Goal: Task Accomplishment & Management: Use online tool/utility

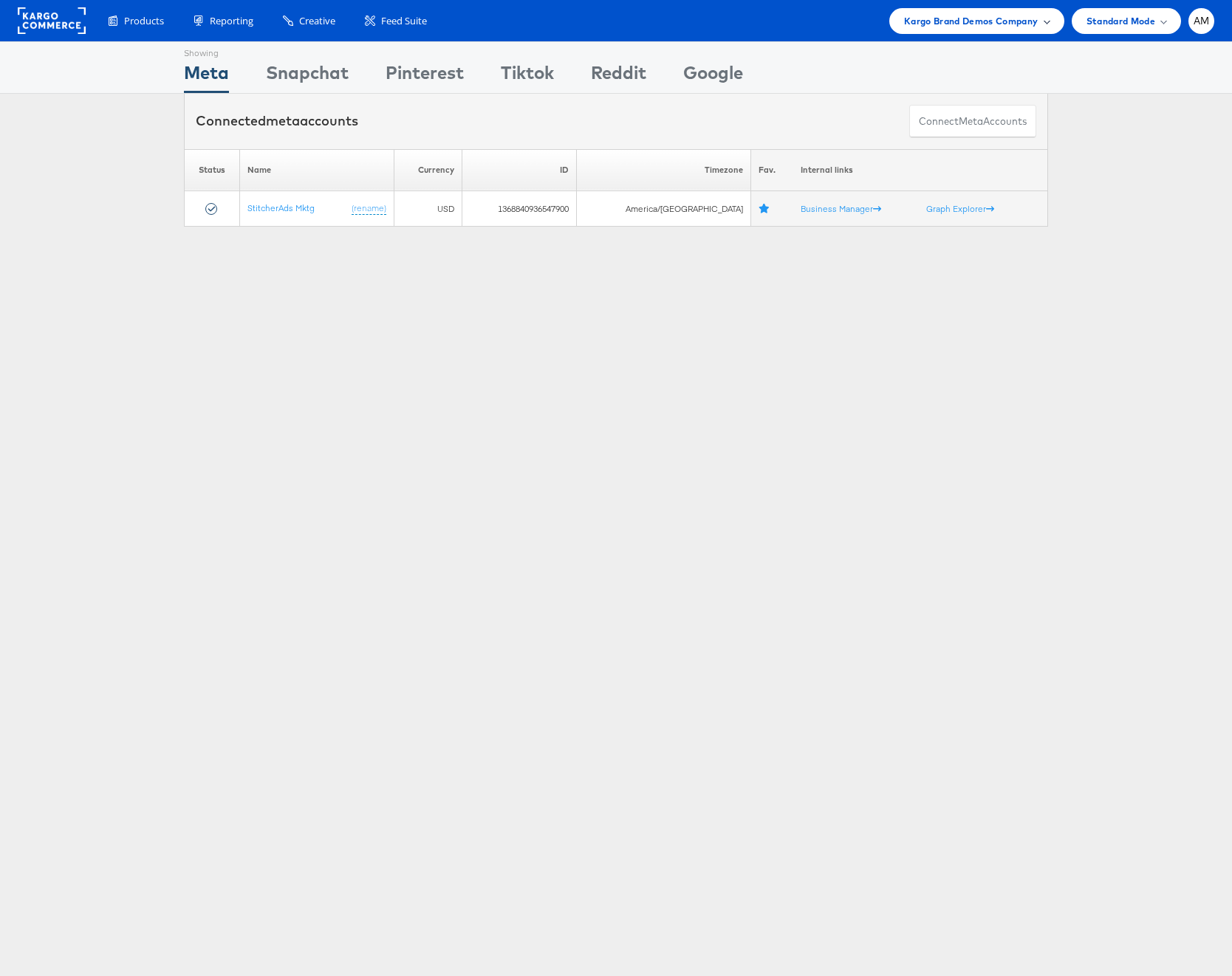
click at [927, 21] on span "Kargo Brand Demos Company" at bounding box center [971, 21] width 134 height 15
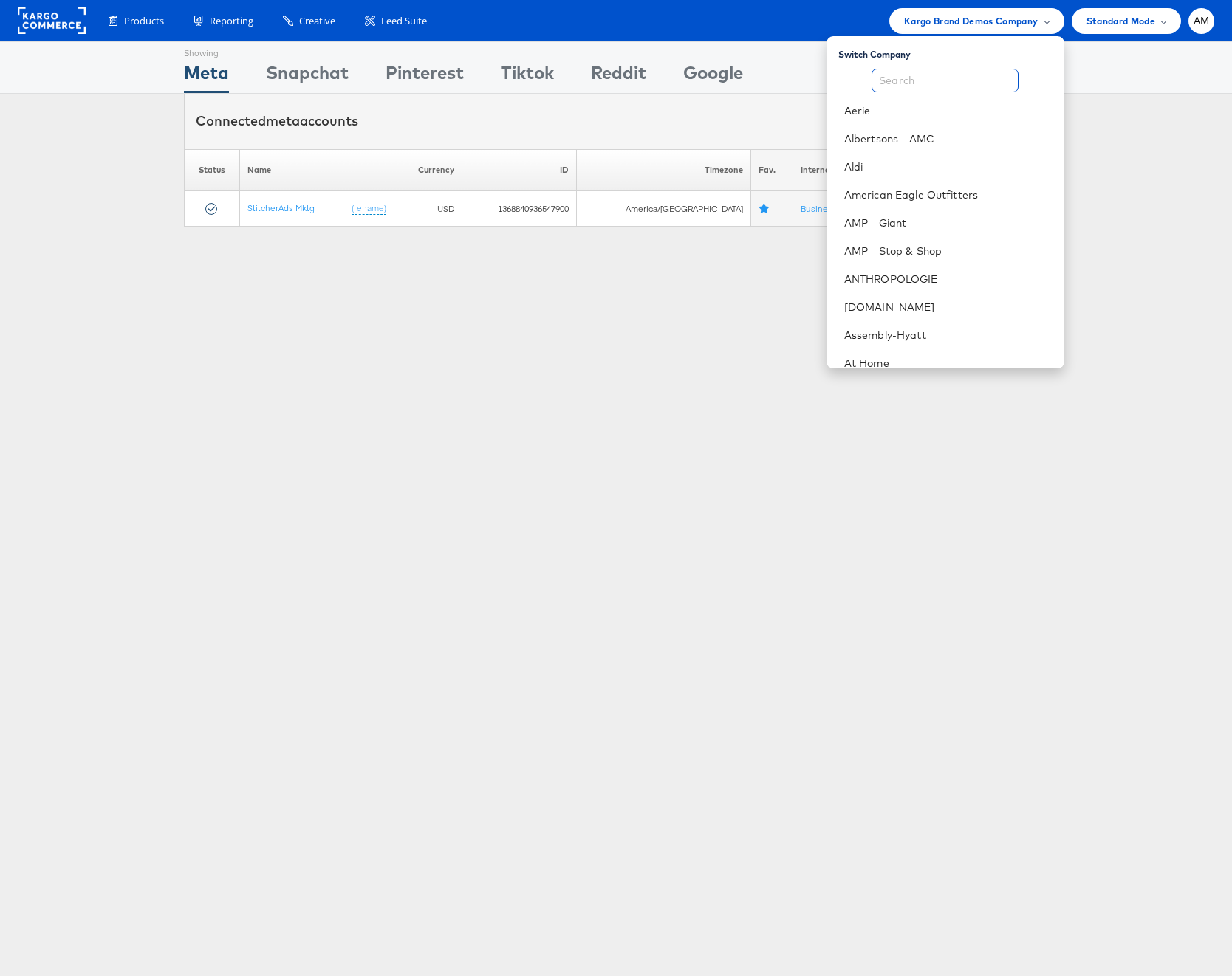
click at [924, 81] on input "text" at bounding box center [944, 80] width 147 height 24
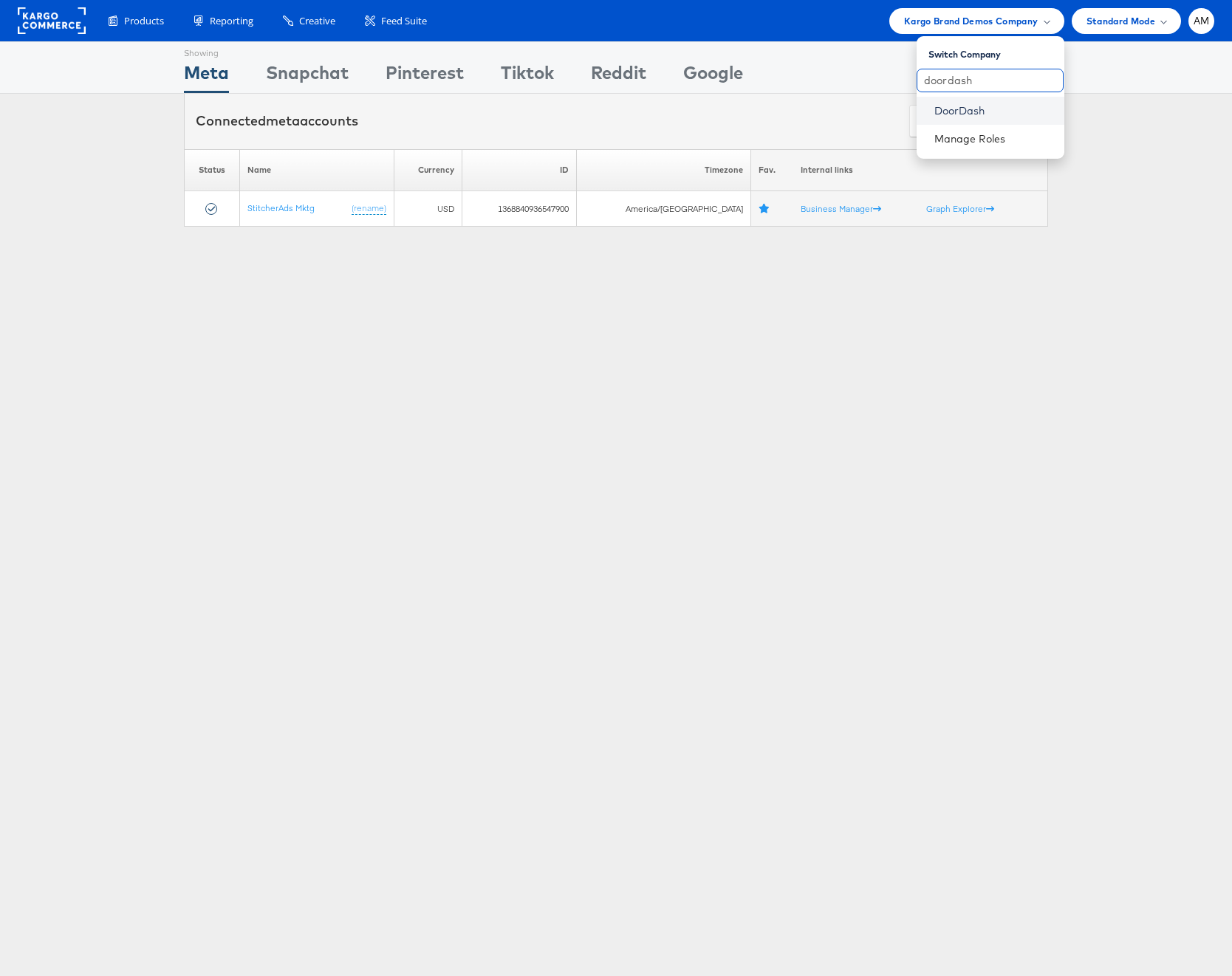
type input "doordash"
click at [946, 113] on link "DoorDash" at bounding box center [993, 110] width 118 height 15
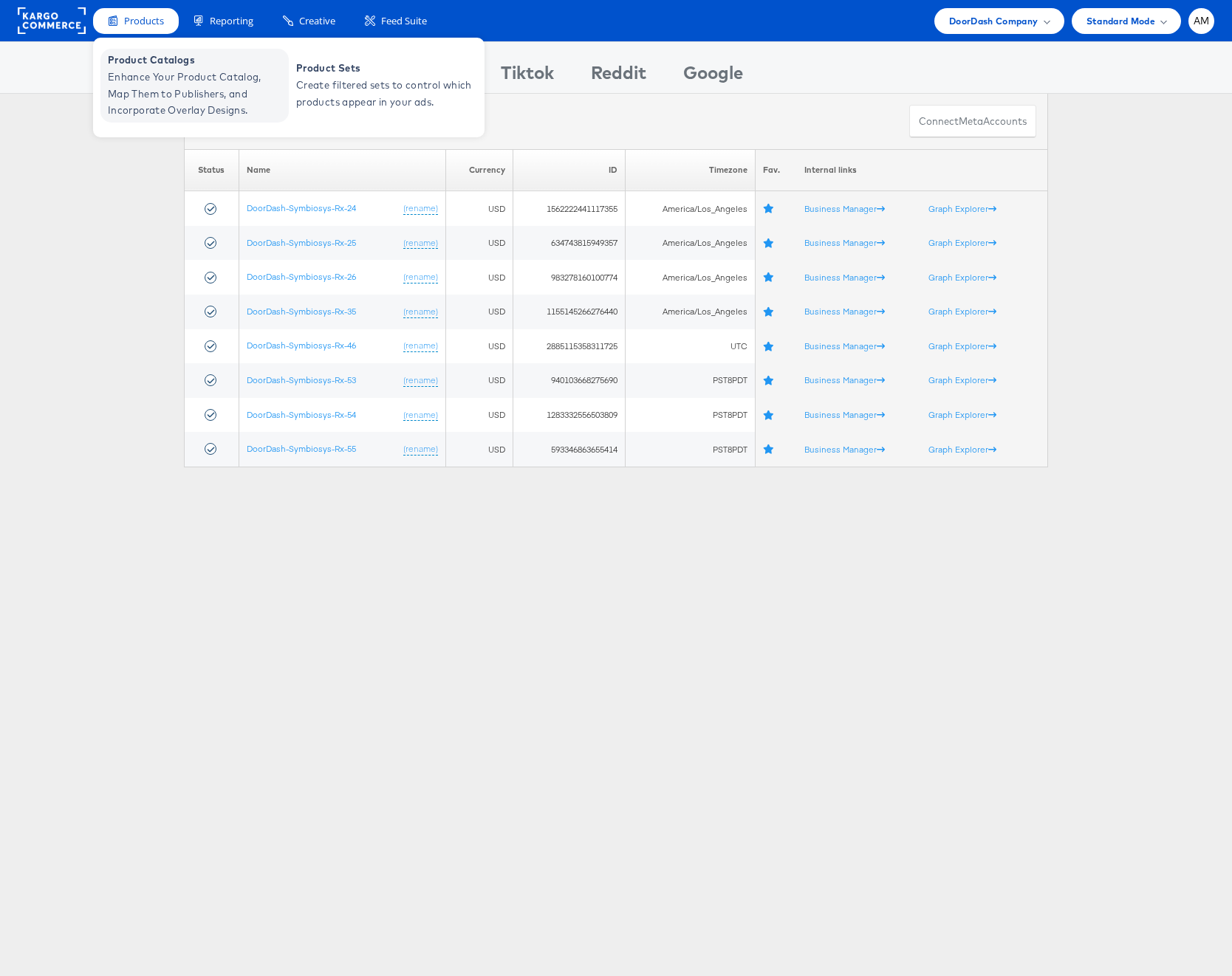
click at [159, 84] on span "Enhance Your Product Catalog, Map Them to Publishers, and Incorporate Overlay D…" at bounding box center [196, 93] width 177 height 50
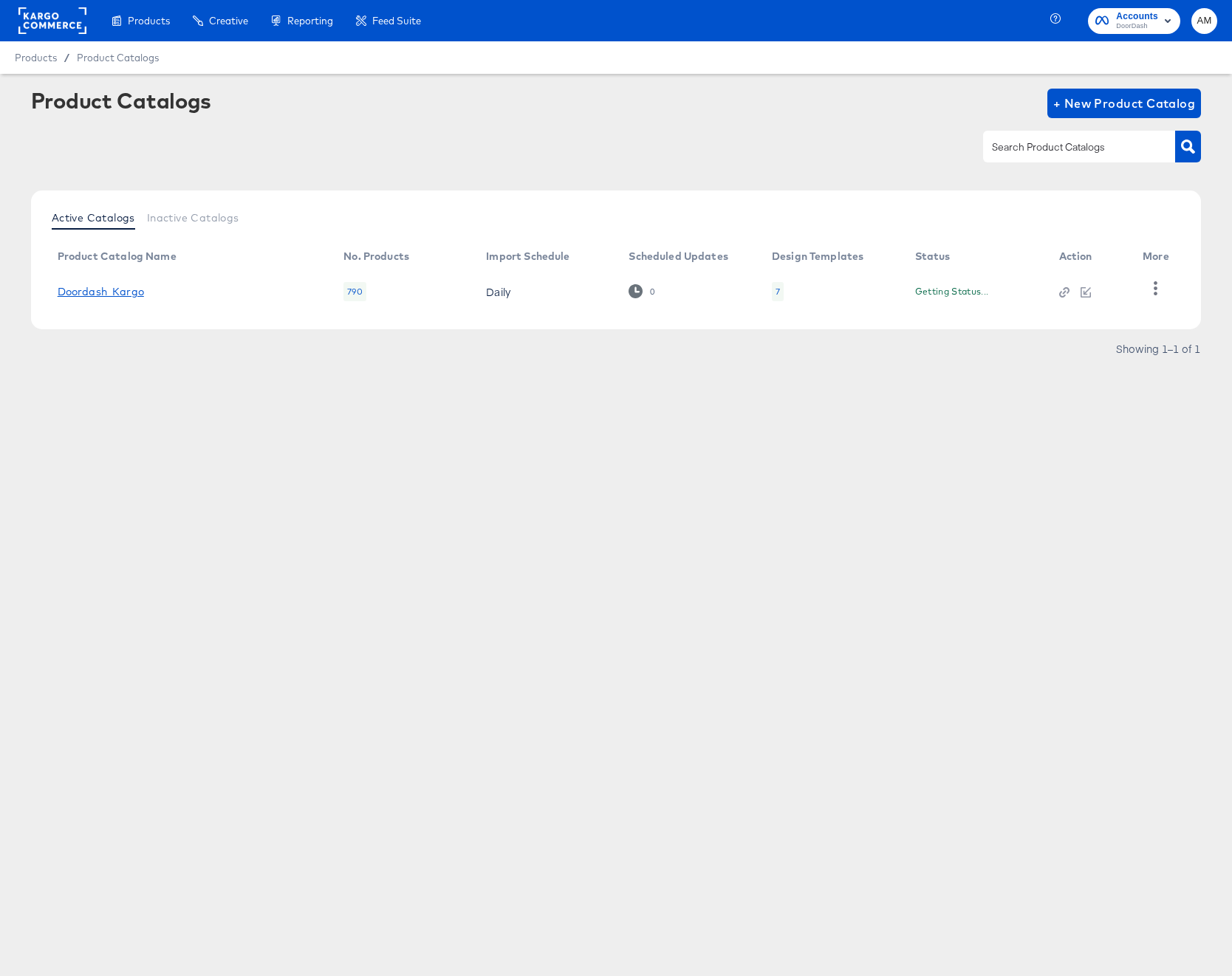
click at [78, 294] on link "Doordash_Kargo" at bounding box center [101, 291] width 87 height 12
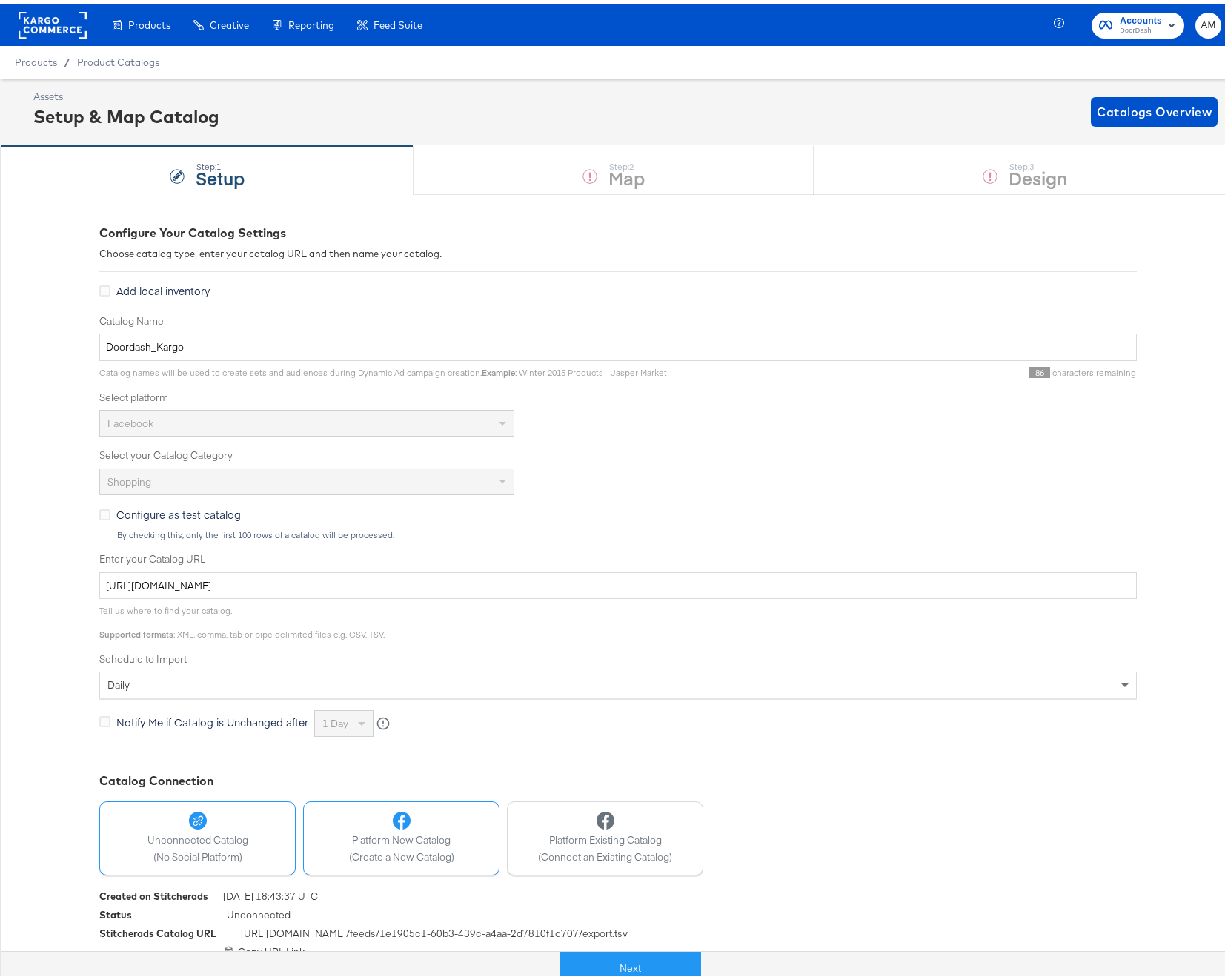
click at [427, 841] on span "Platform New Catalog" at bounding box center [401, 836] width 106 height 14
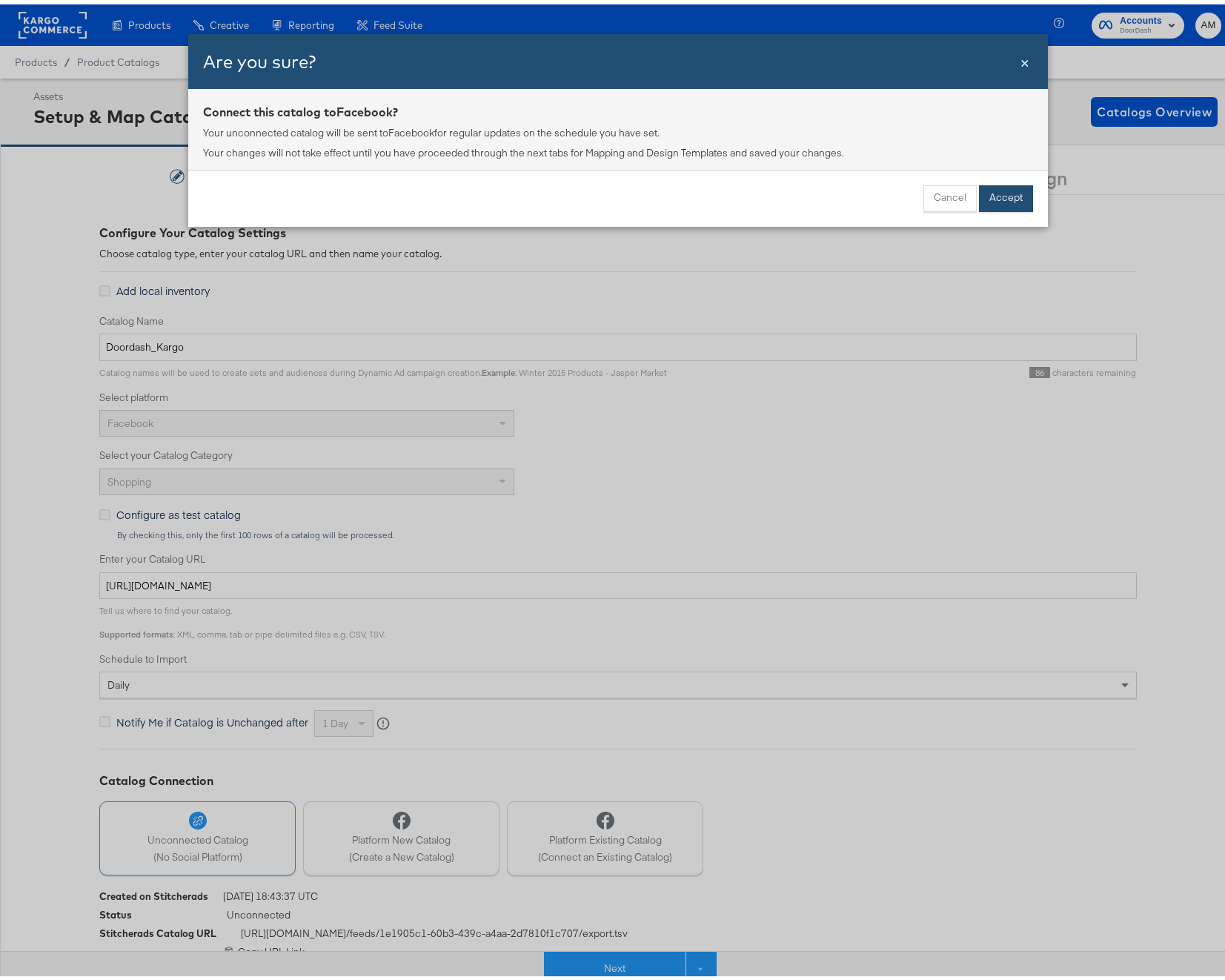
click at [989, 196] on button "Accept" at bounding box center [1006, 194] width 54 height 27
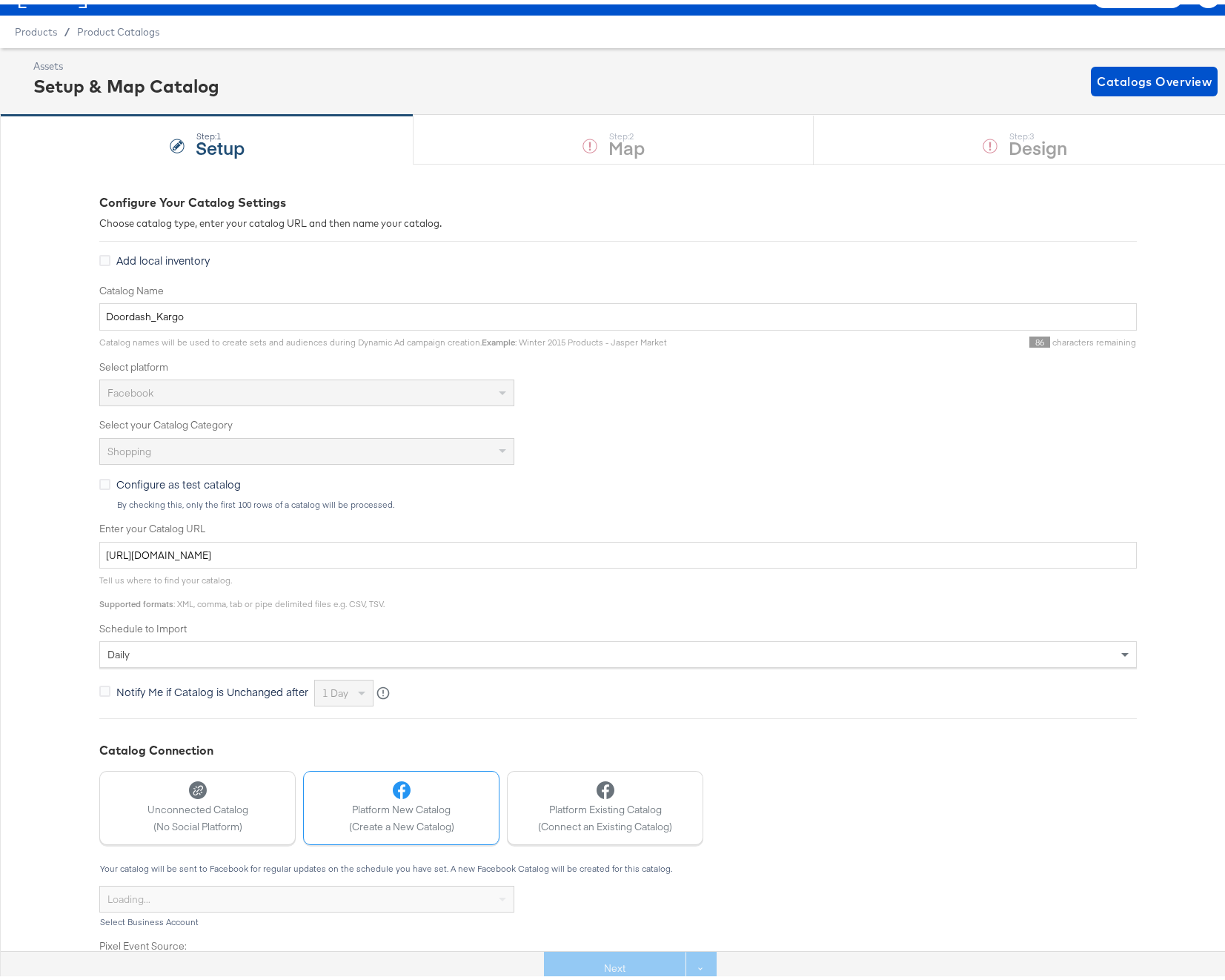
scroll to position [129, 0]
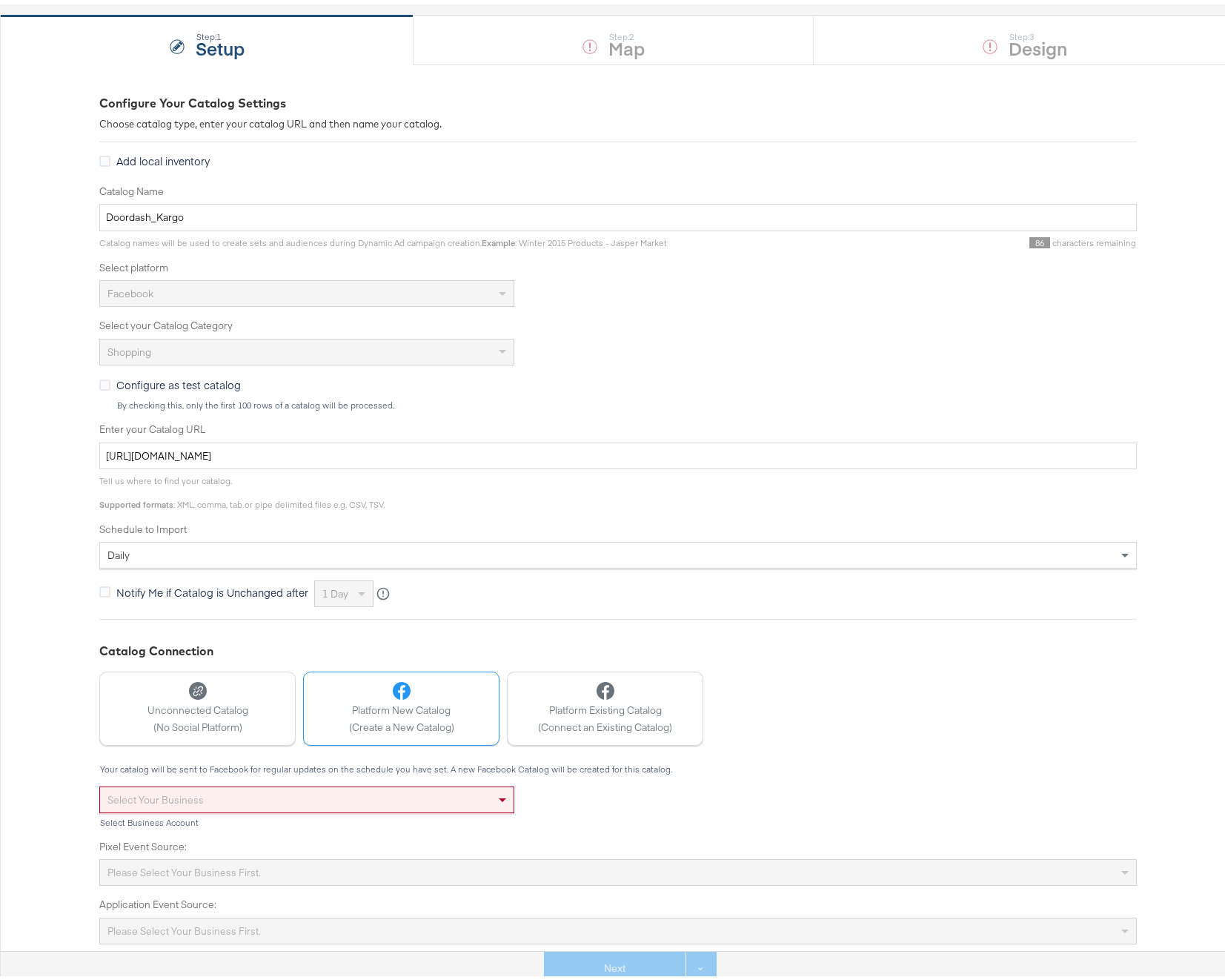
click at [220, 796] on div "Select your business" at bounding box center [307, 795] width 414 height 25
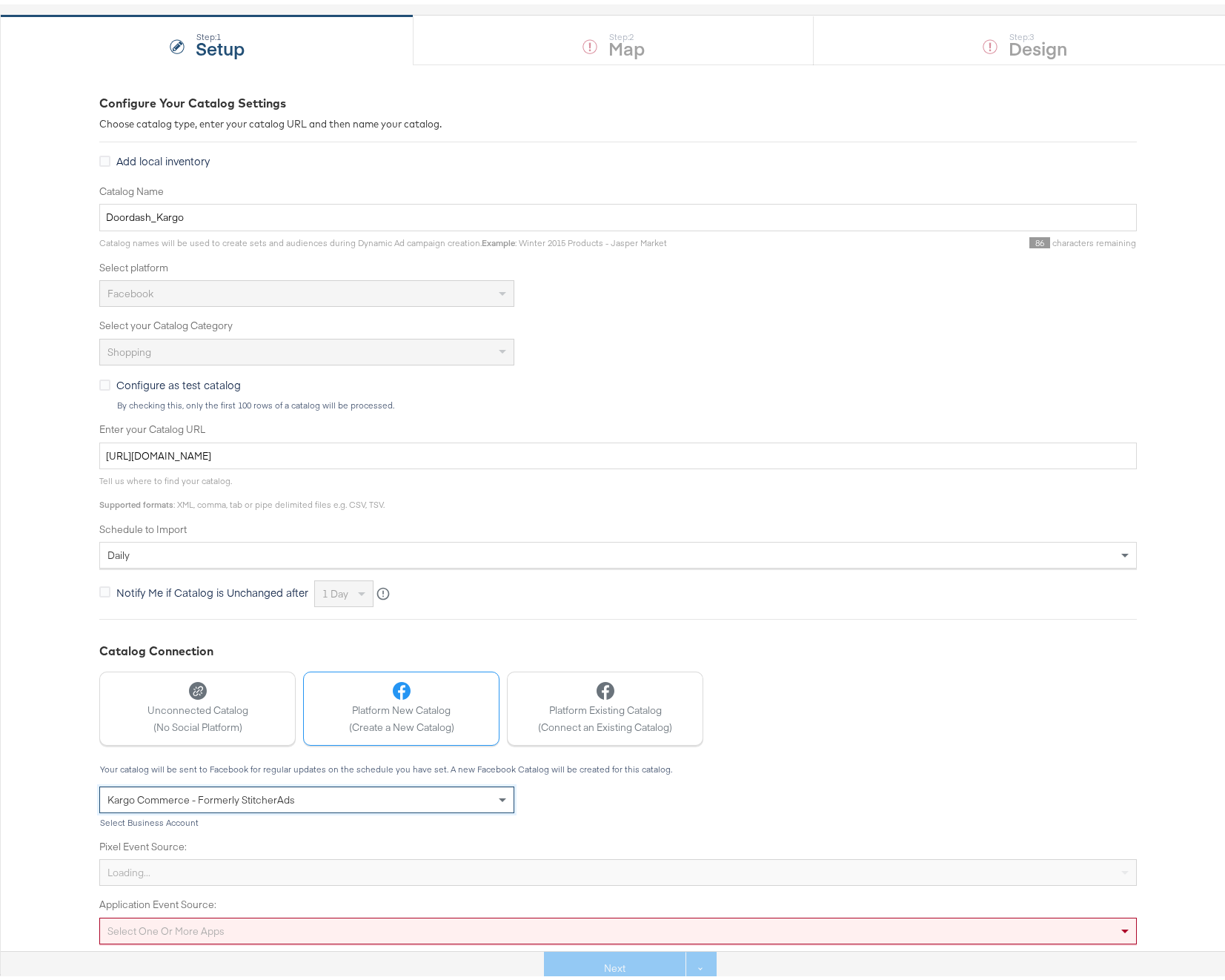
click at [175, 930] on div "Select one or more apps" at bounding box center [618, 926] width 1038 height 27
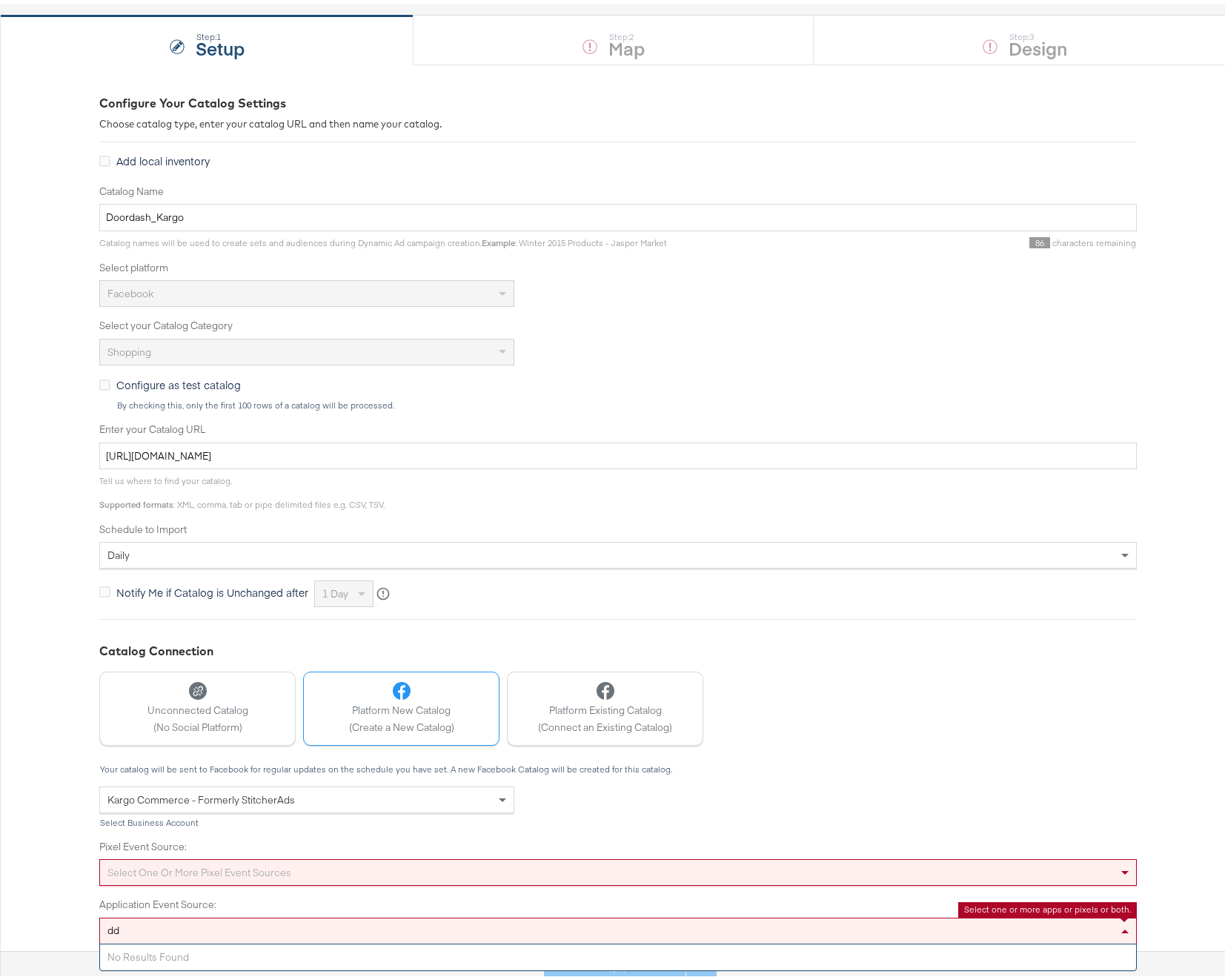
type input "d"
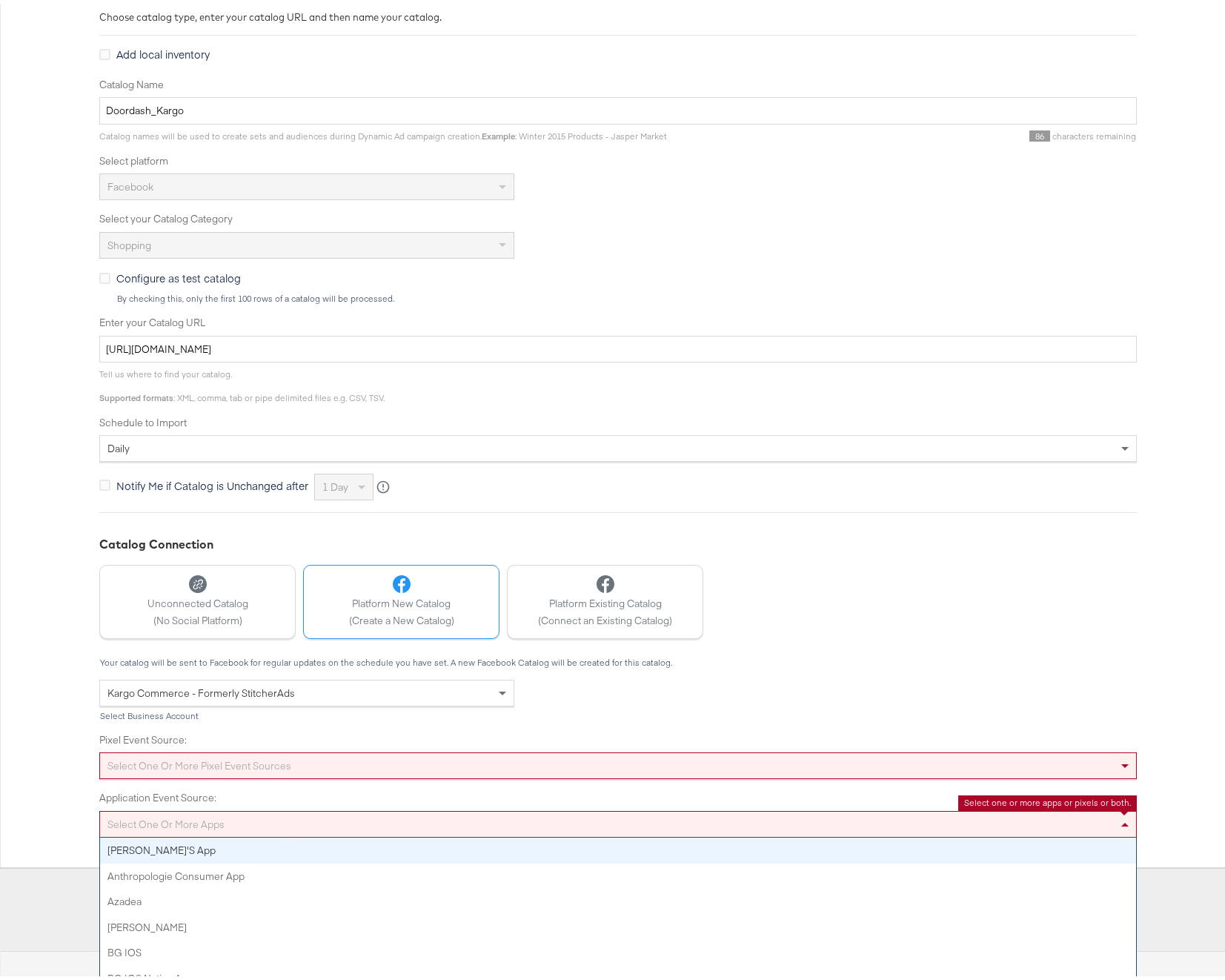
click at [178, 758] on div "Your catalog will be sent to Facebook for regular updates on the schedule you h…" at bounding box center [618, 743] width 1038 height 180
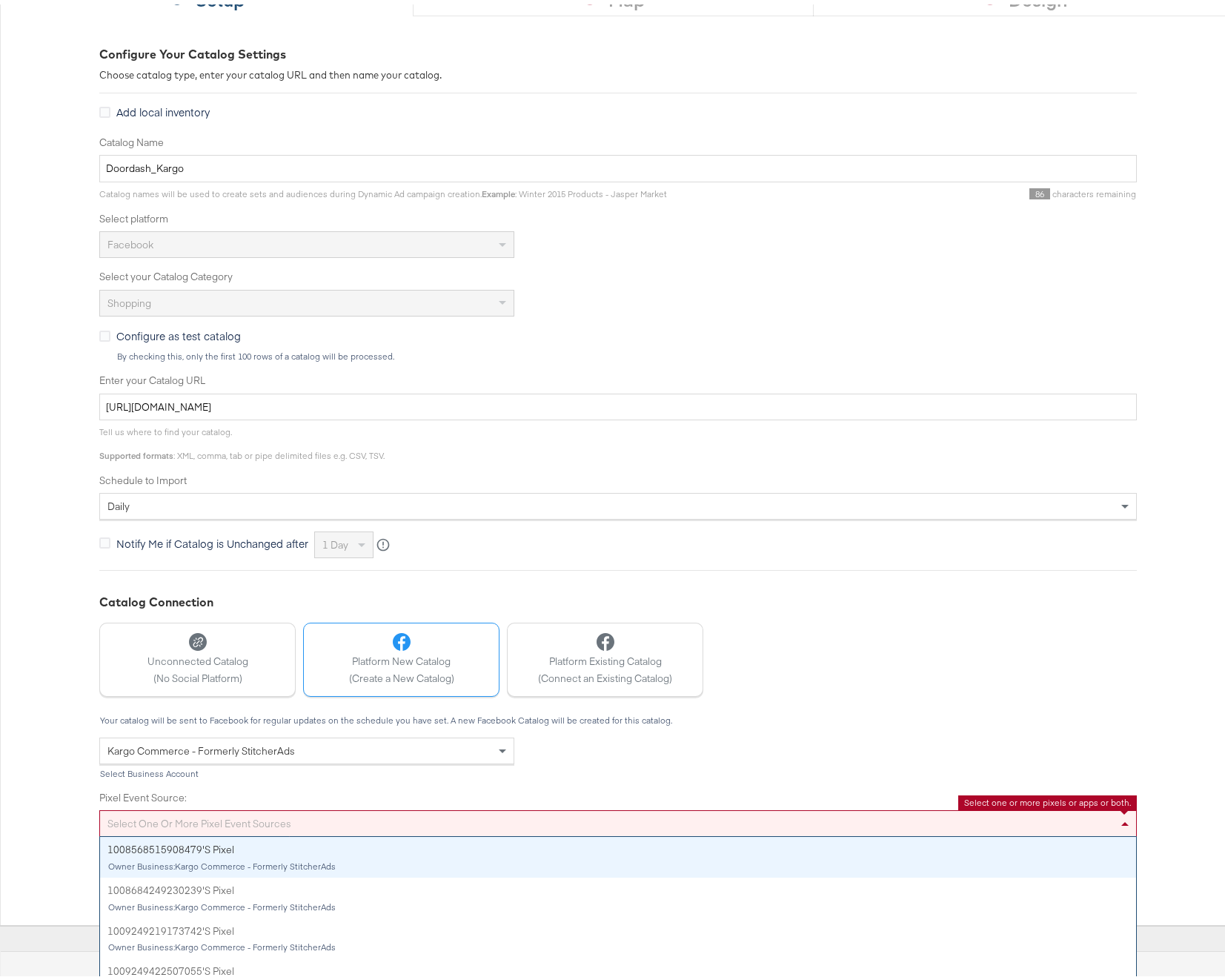
scroll to position [178, 0]
type input "door"
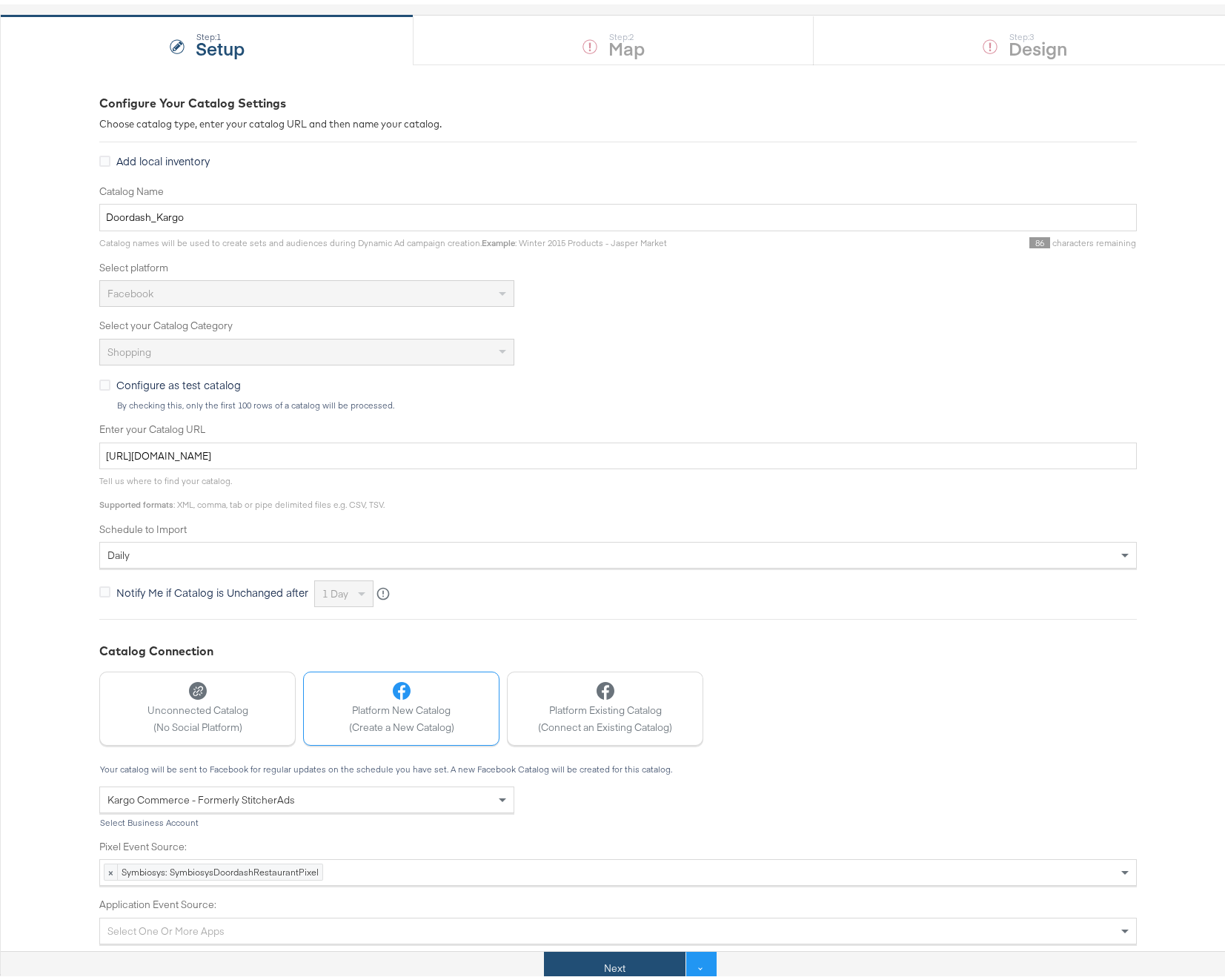
click at [600, 963] on button "Next" at bounding box center [615, 964] width 142 height 33
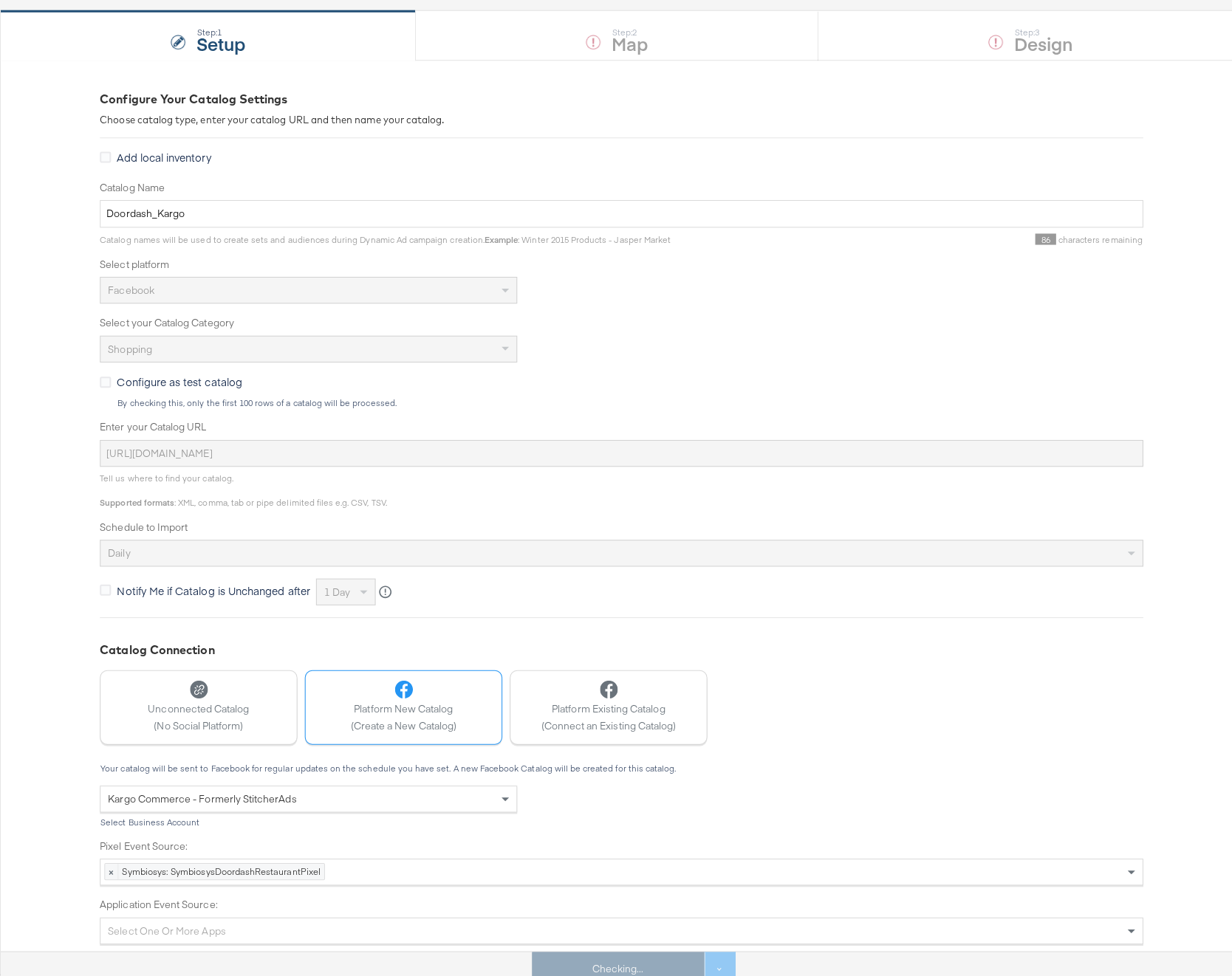
scroll to position [0, 0]
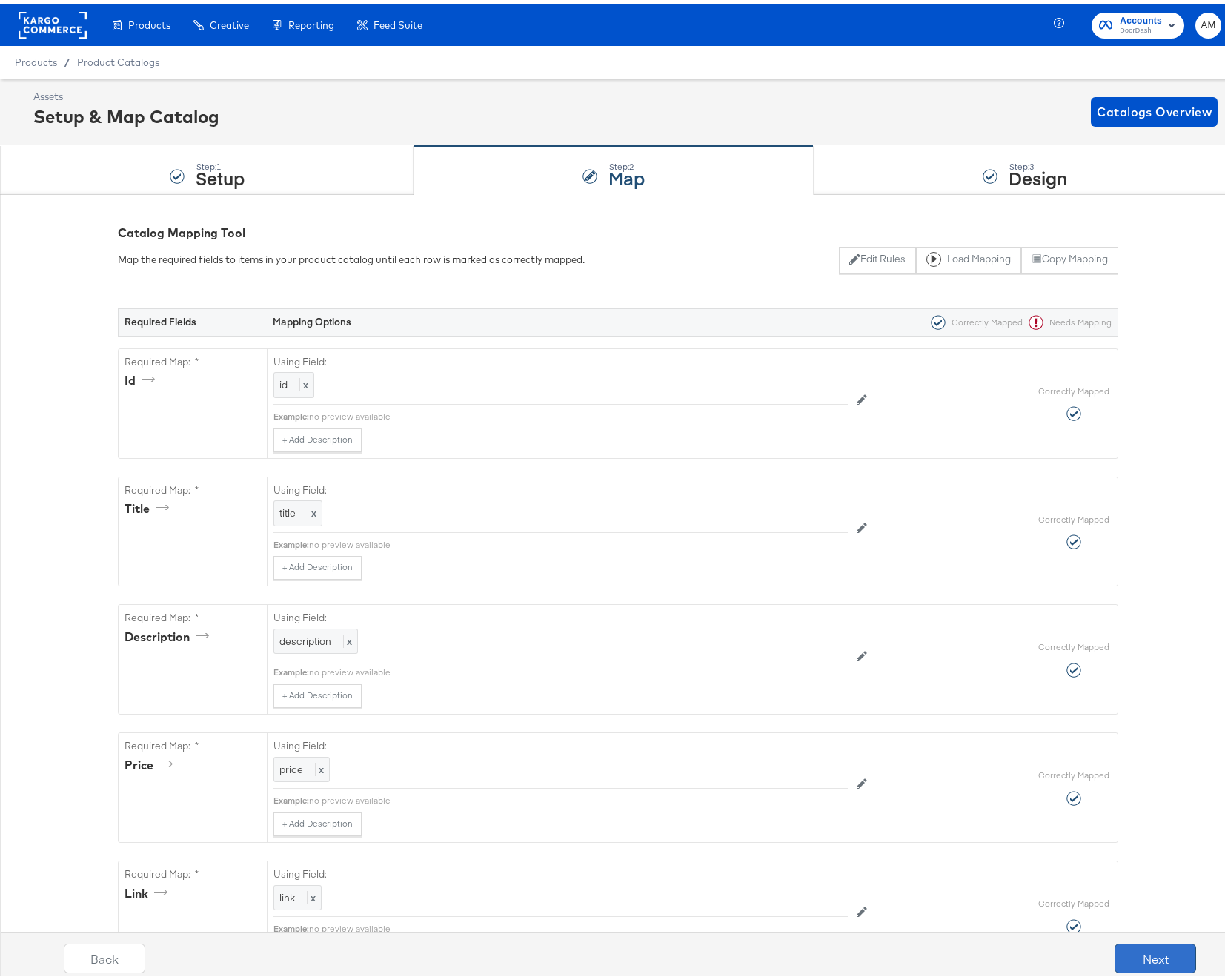
click at [1131, 955] on button "Next" at bounding box center [1156, 954] width 82 height 29
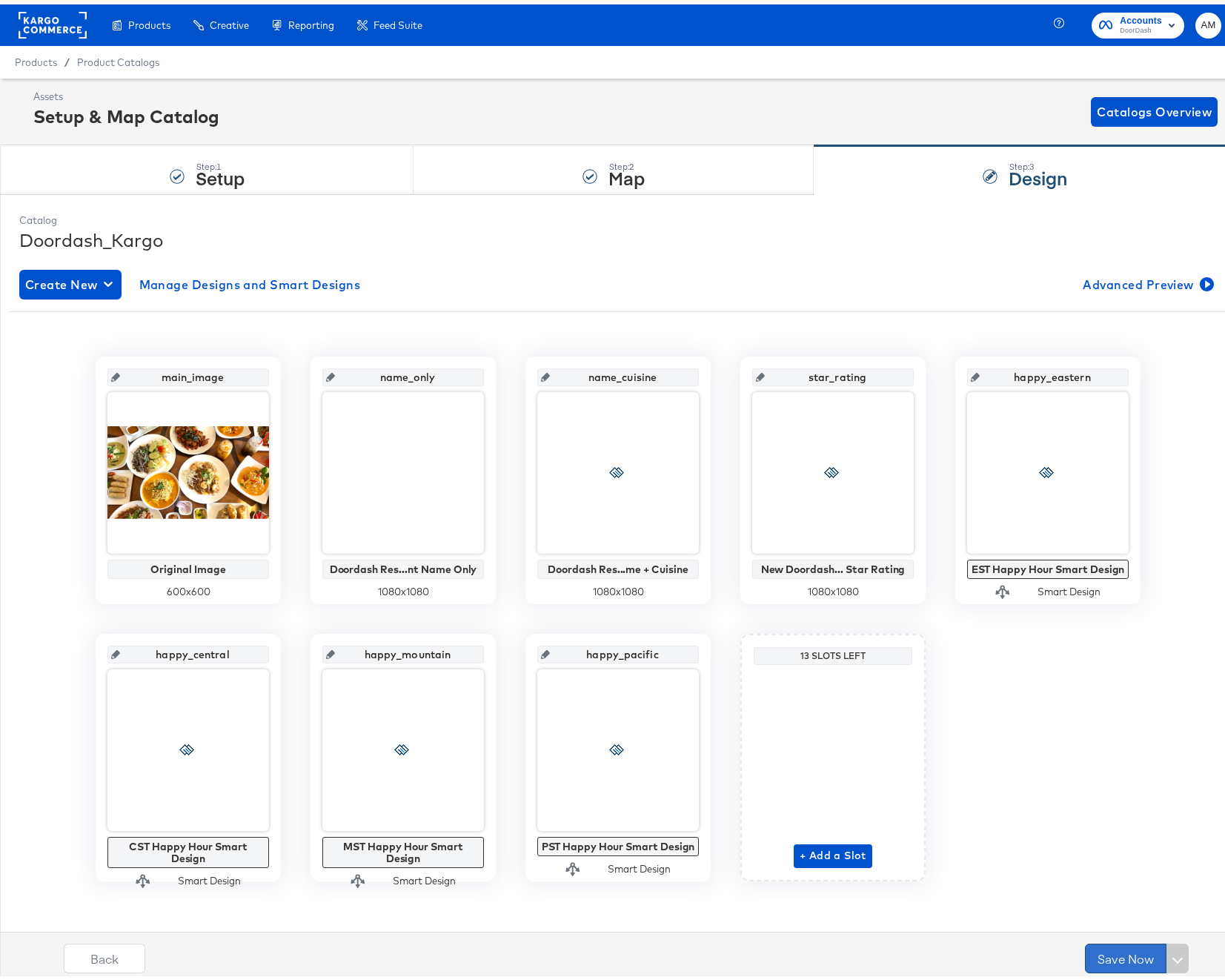
click at [1125, 955] on button "Save Now" at bounding box center [1126, 954] width 82 height 29
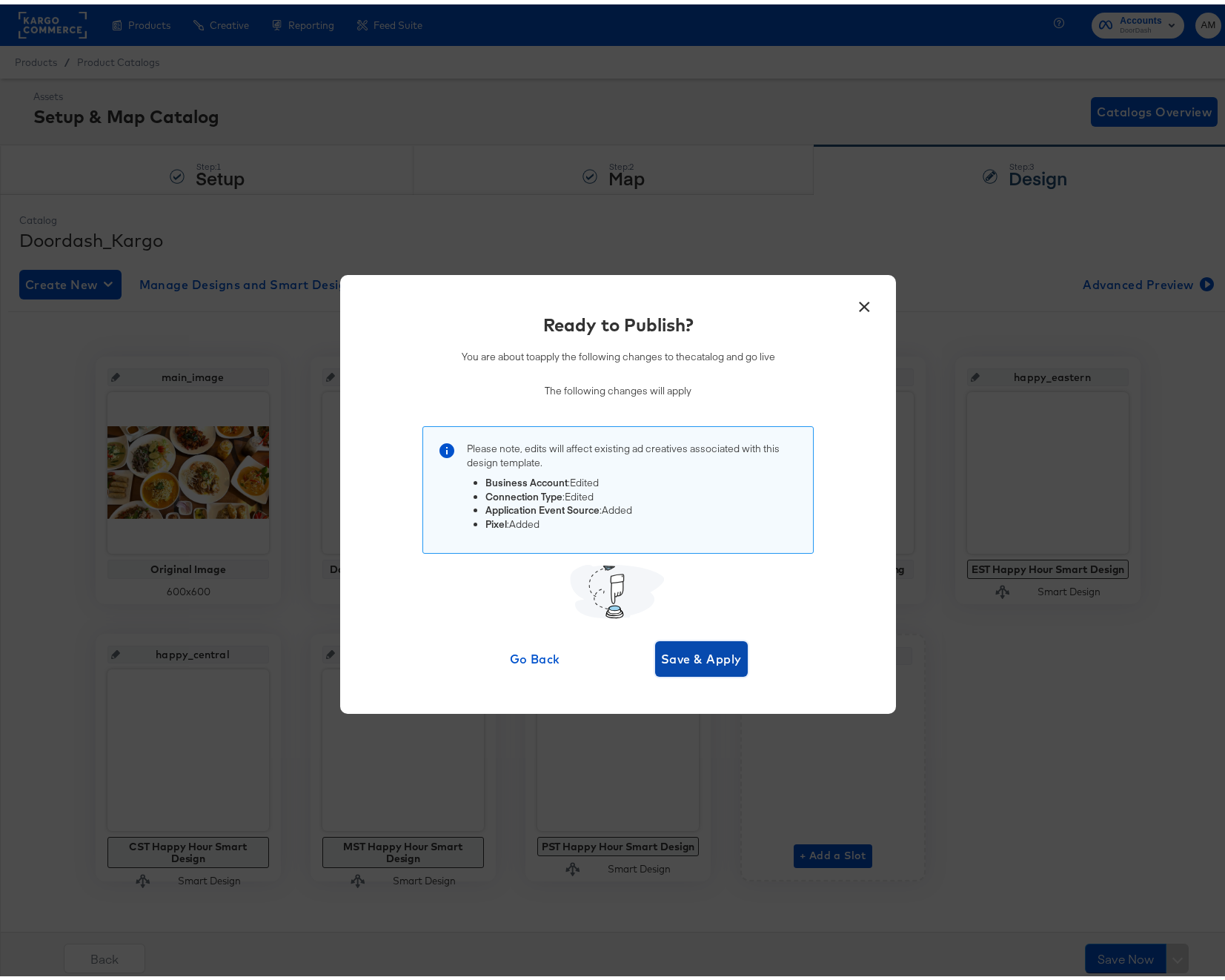
click at [713, 649] on span "Save & Apply" at bounding box center [701, 654] width 81 height 21
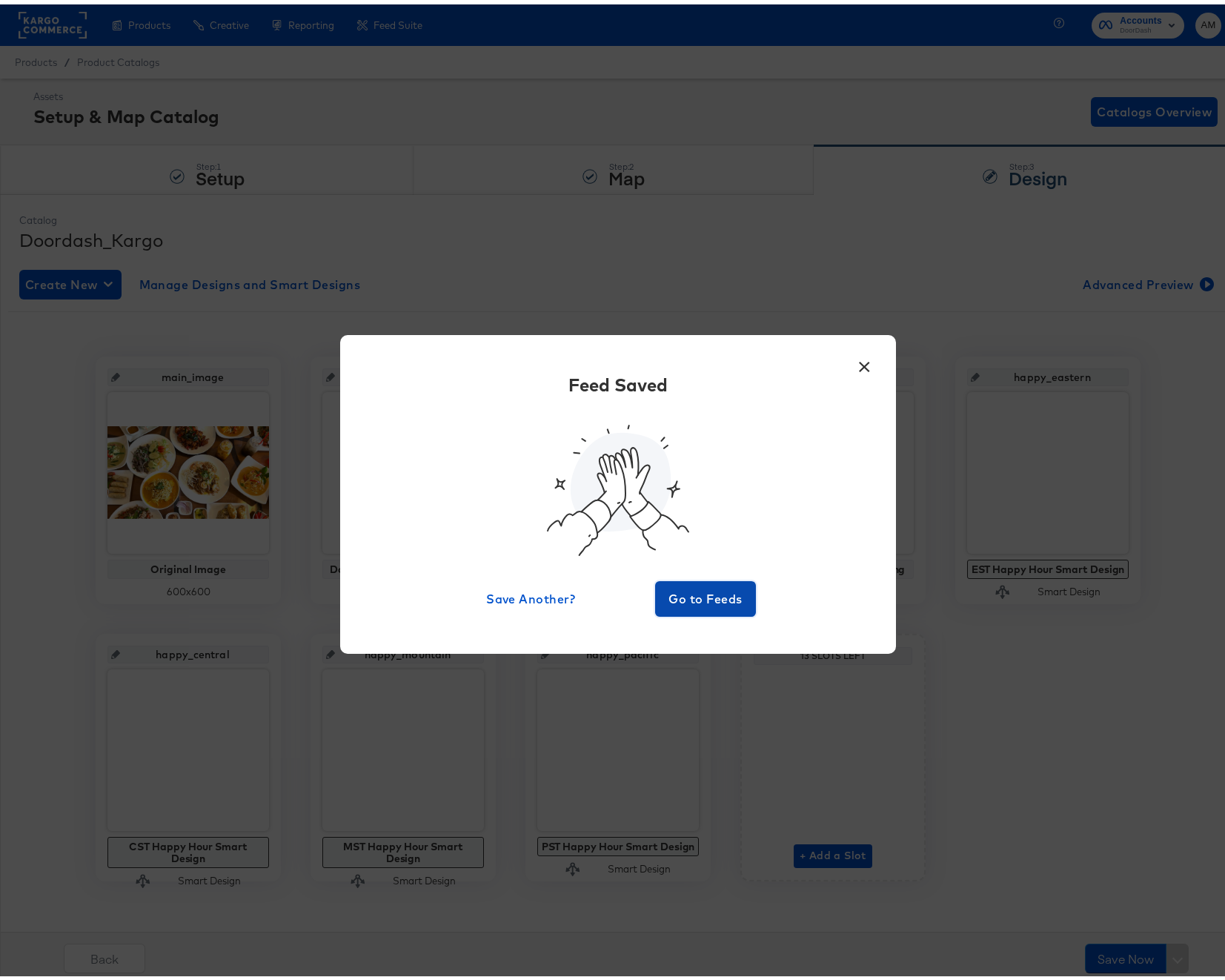
click at [707, 607] on button "Go to Feeds" at bounding box center [706, 595] width 101 height 35
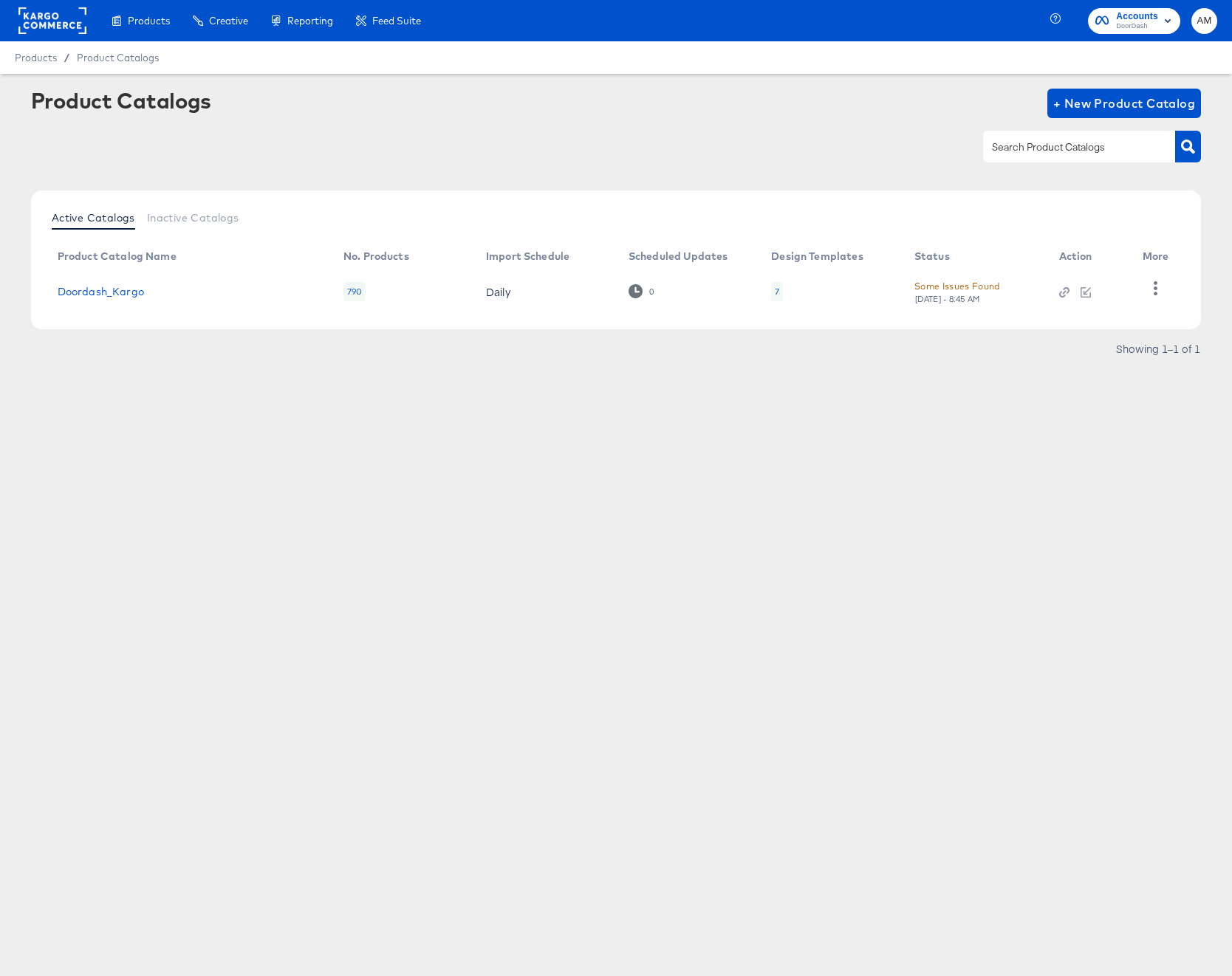
click at [949, 294] on div "Fri, Sep 19th - 8:45 AM" at bounding box center [947, 298] width 67 height 10
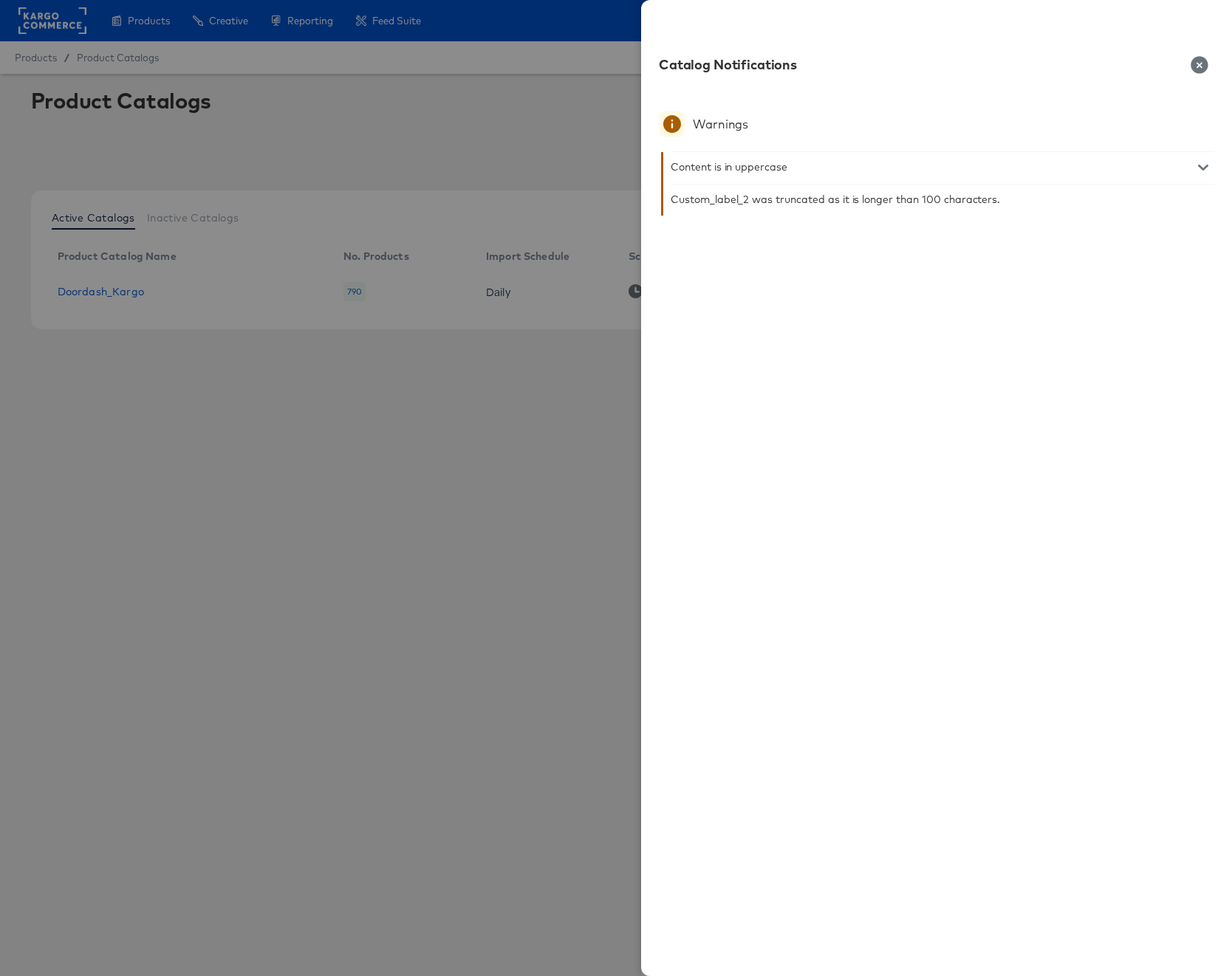
click at [1197, 66] on icon "button" at bounding box center [1199, 64] width 17 height 17
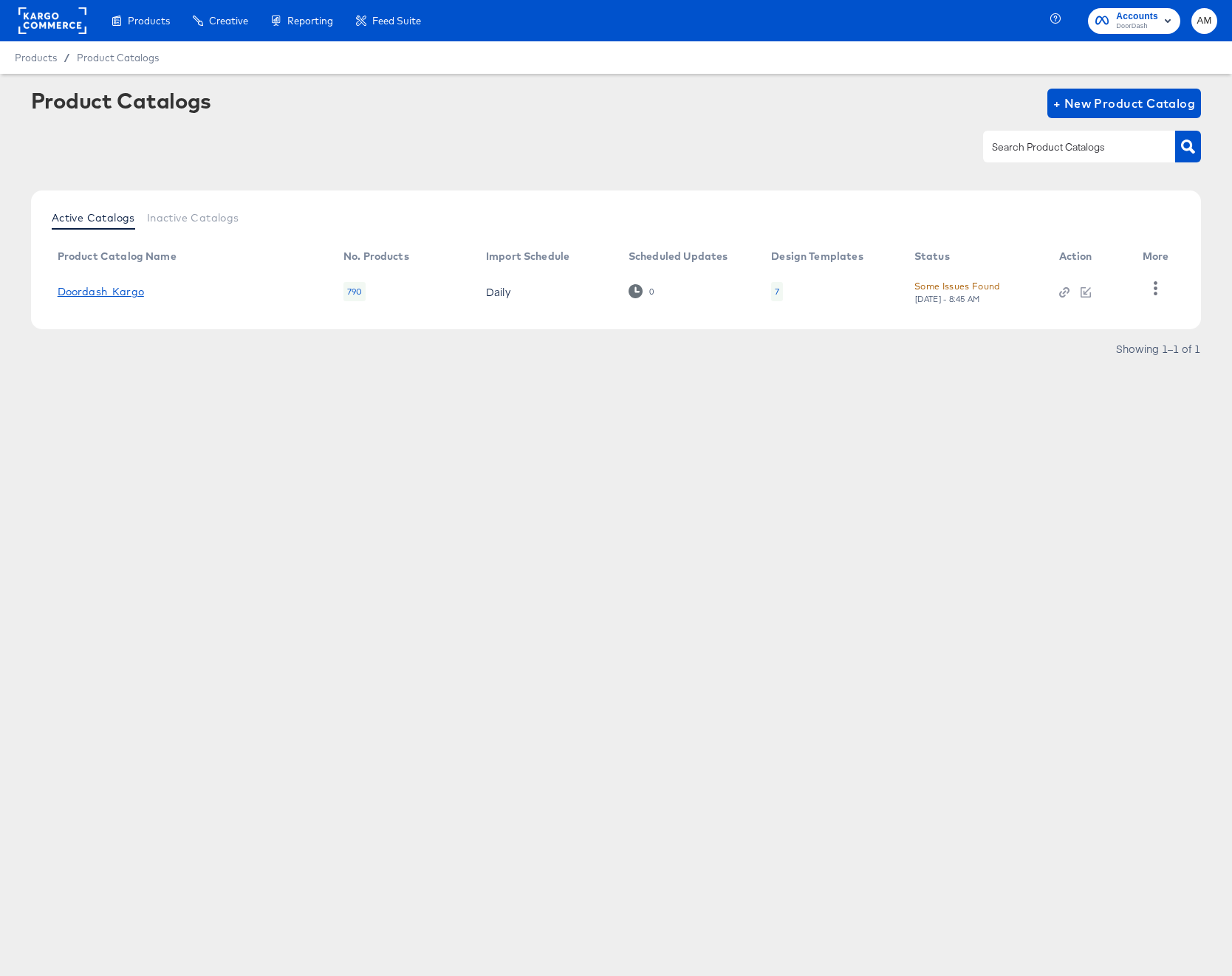
click at [111, 293] on link "Doordash_Kargo" at bounding box center [101, 291] width 87 height 12
click at [1159, 286] on icon "button" at bounding box center [1155, 289] width 14 height 14
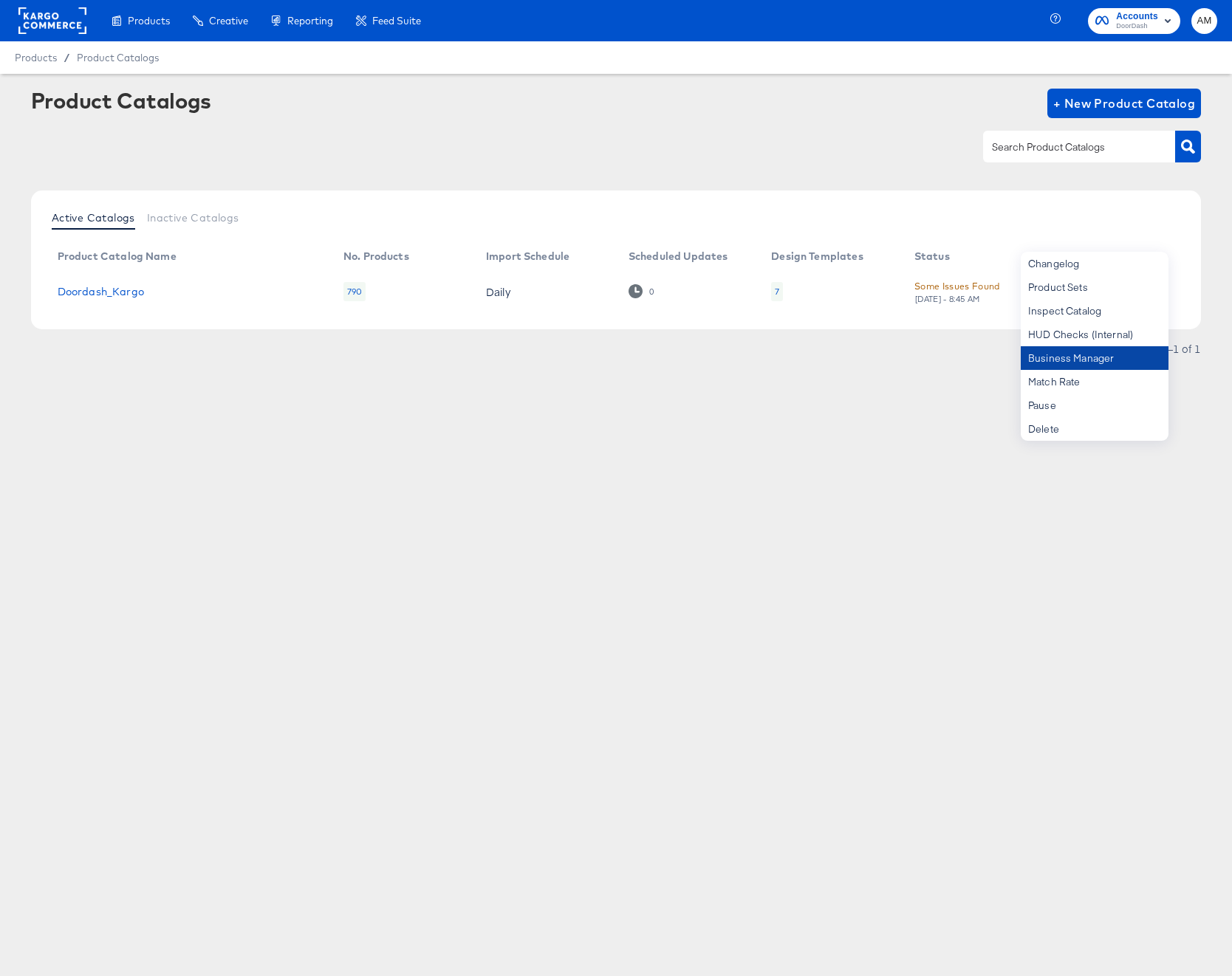
click at [1097, 354] on div "Business Manager" at bounding box center [1095, 358] width 147 height 24
click at [53, 29] on rect at bounding box center [52, 21] width 68 height 27
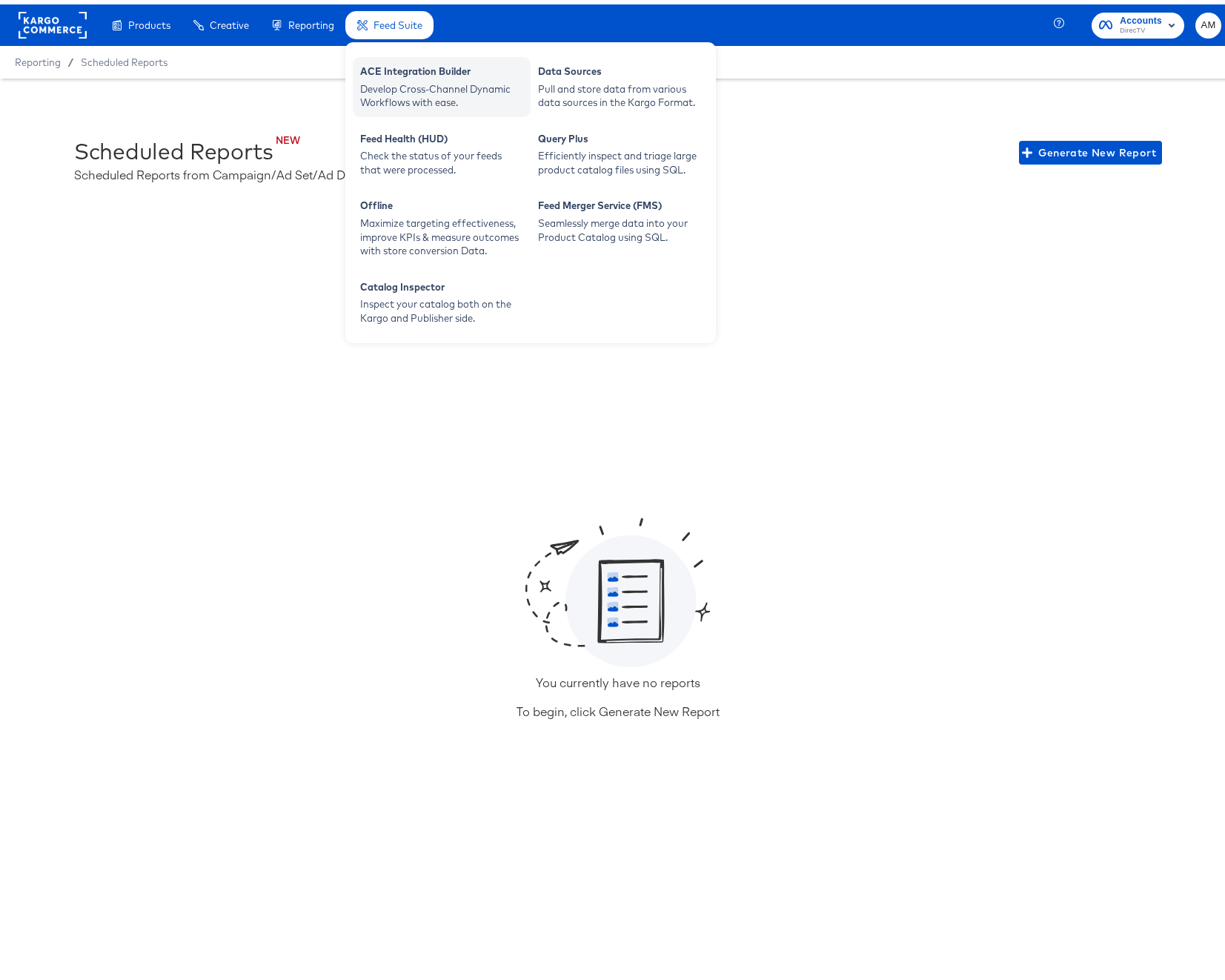
click at [401, 69] on div "ACE Integration Builder" at bounding box center [442, 69] width 163 height 18
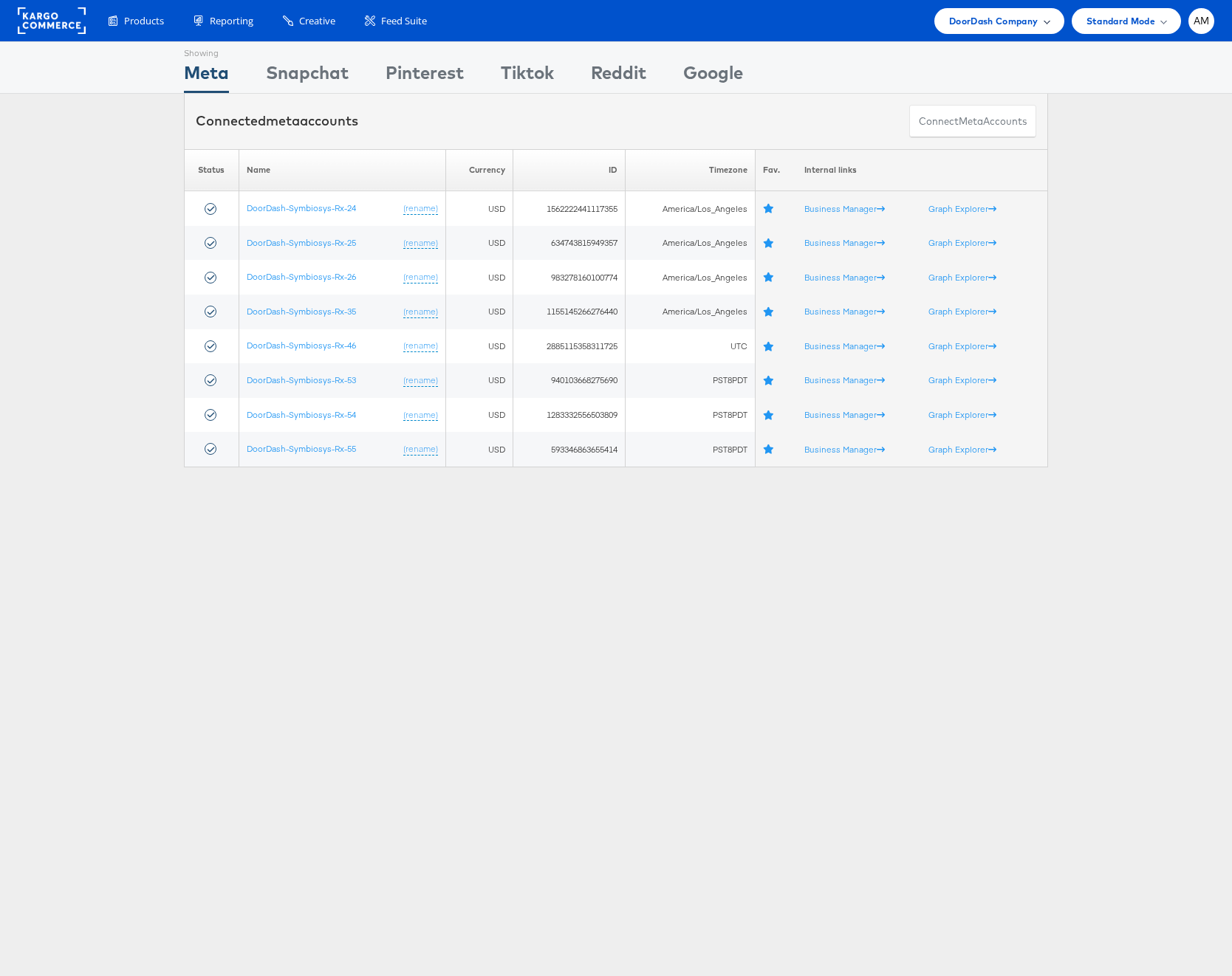
click at [975, 24] on span "DoorDash Company" at bounding box center [993, 21] width 89 height 15
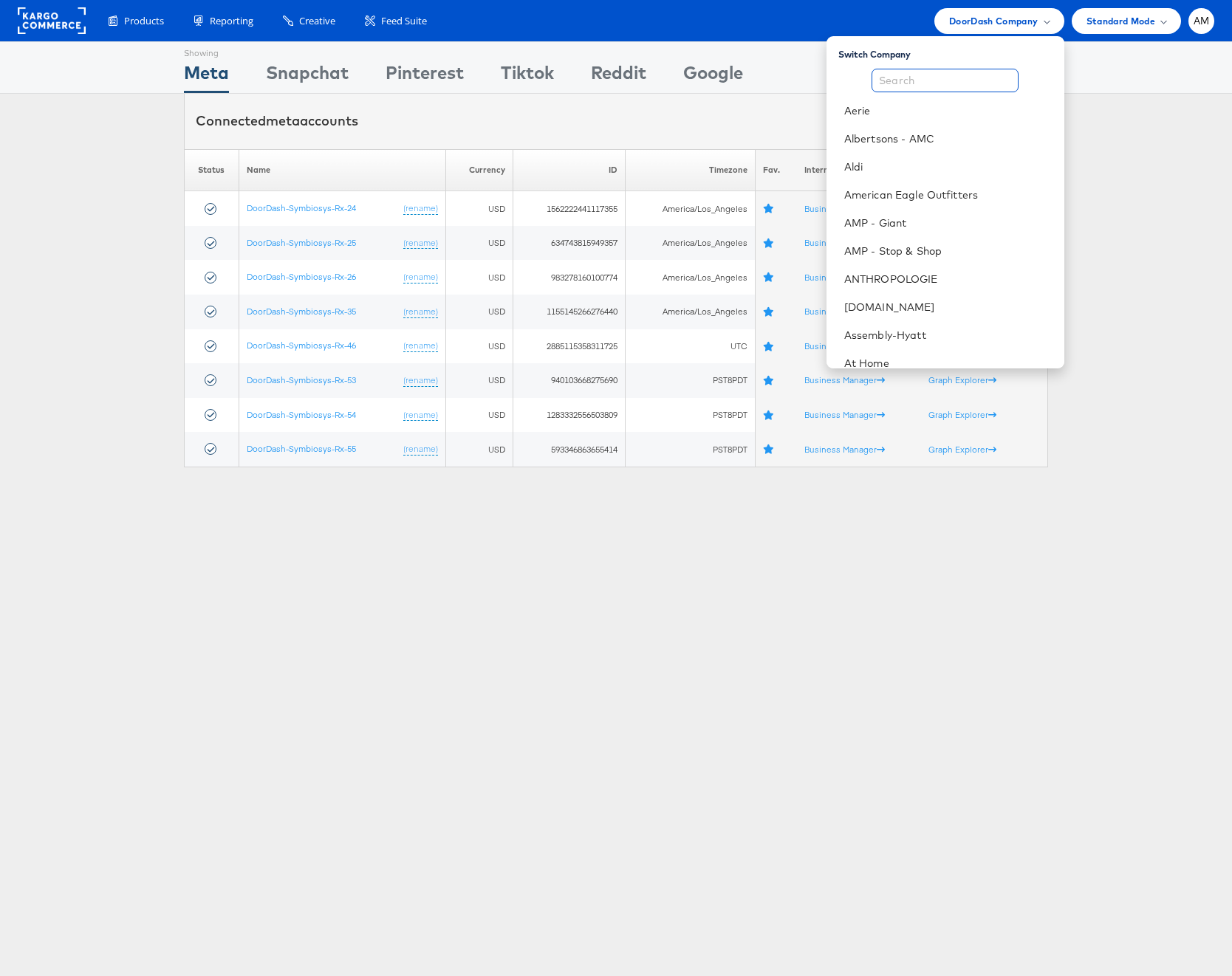
click at [962, 81] on input "text" at bounding box center [944, 80] width 147 height 24
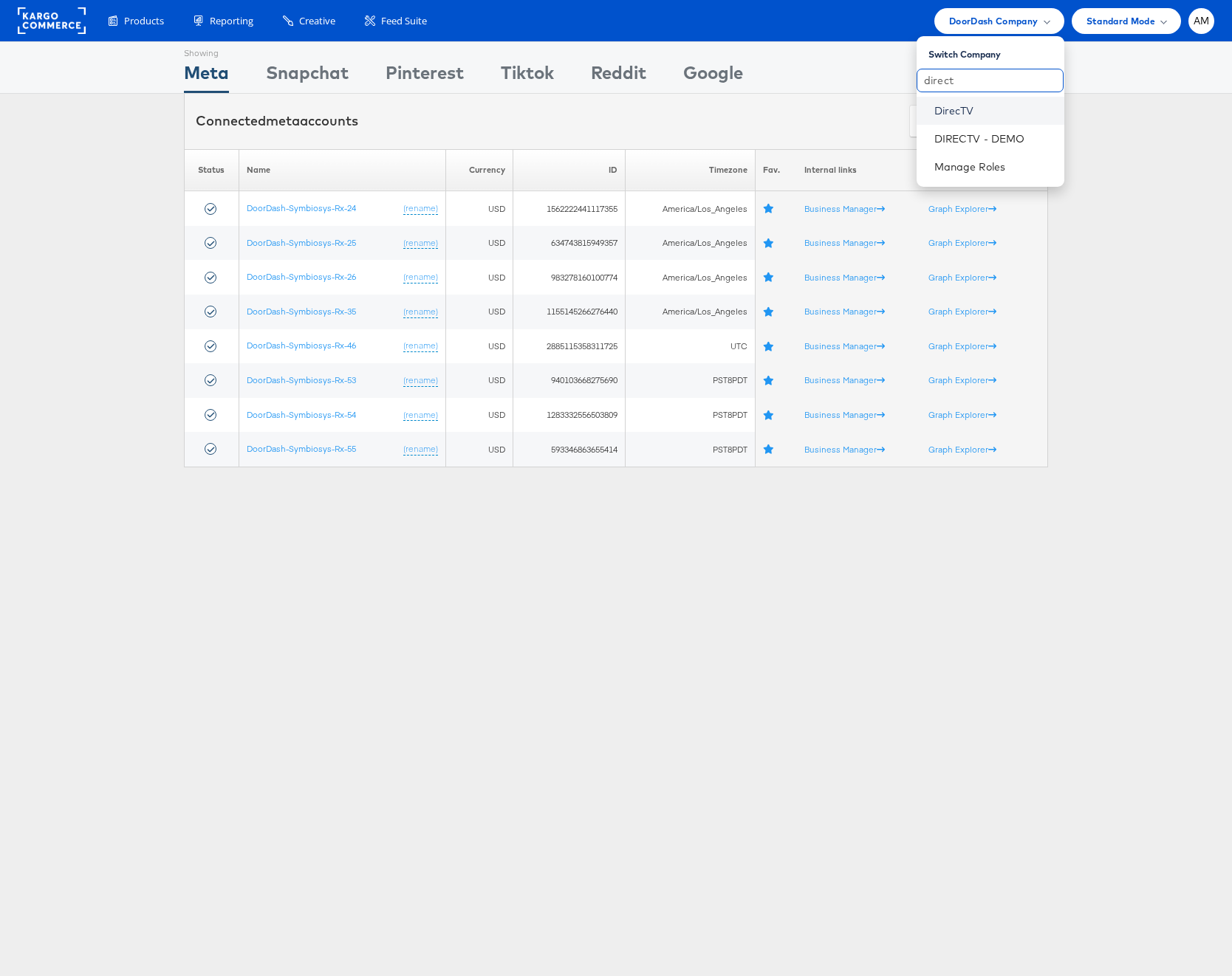
type input "direct"
click at [970, 104] on link "DirecTV" at bounding box center [993, 110] width 118 height 15
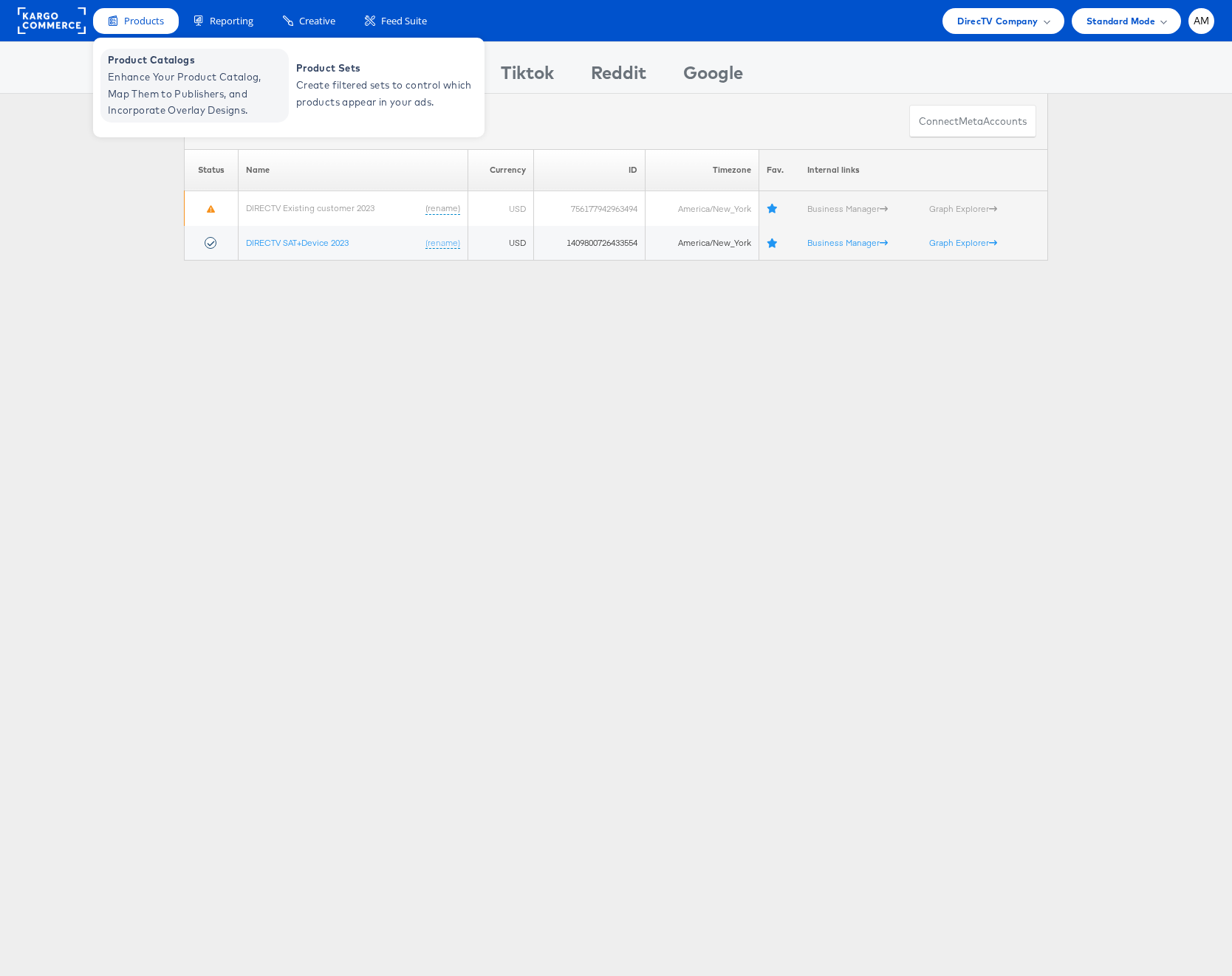
click at [173, 65] on span "Product Catalogs" at bounding box center [196, 60] width 177 height 17
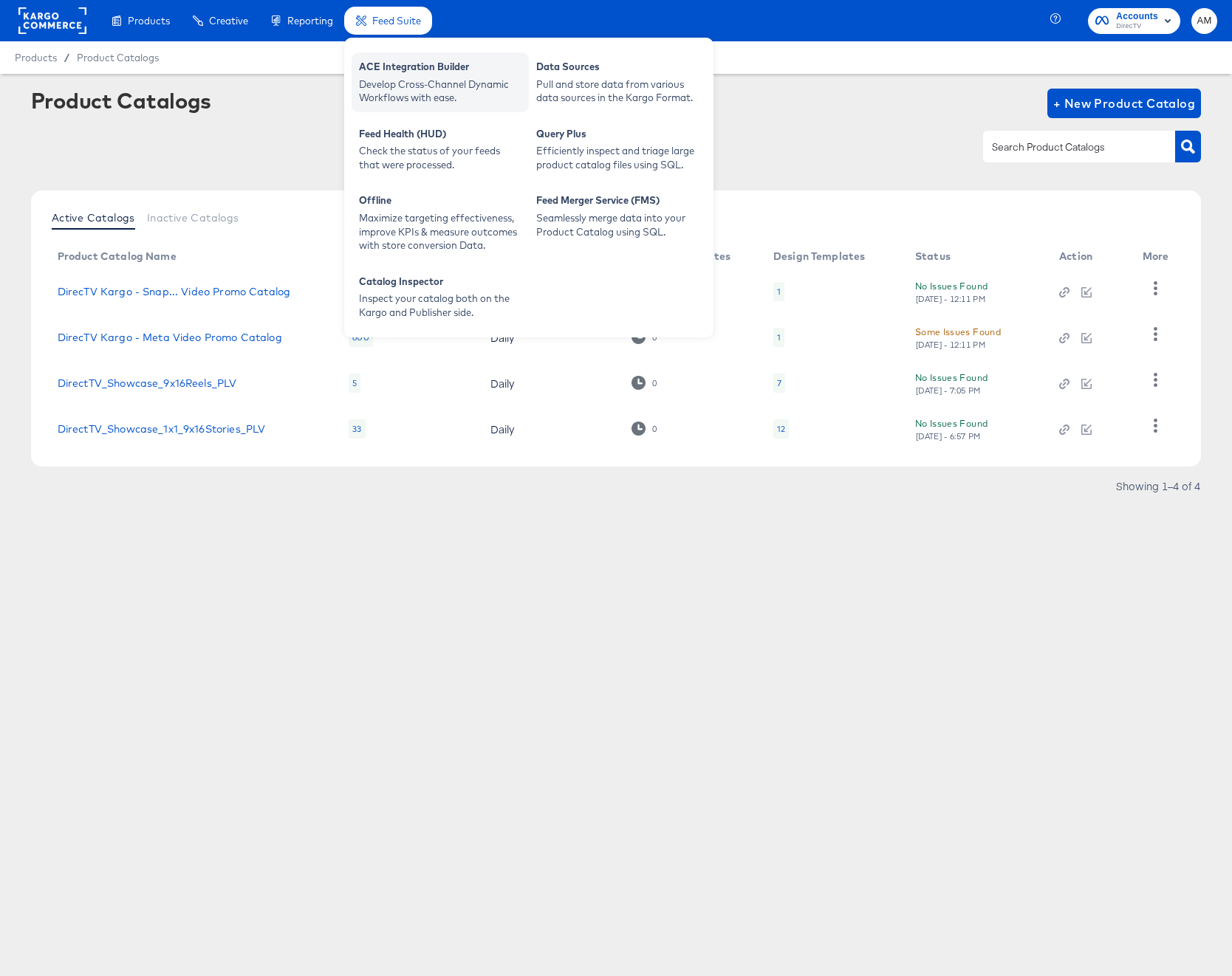
click at [407, 92] on div "Develop Cross-Channel Dynamic Workflows with ease." at bounding box center [441, 91] width 163 height 28
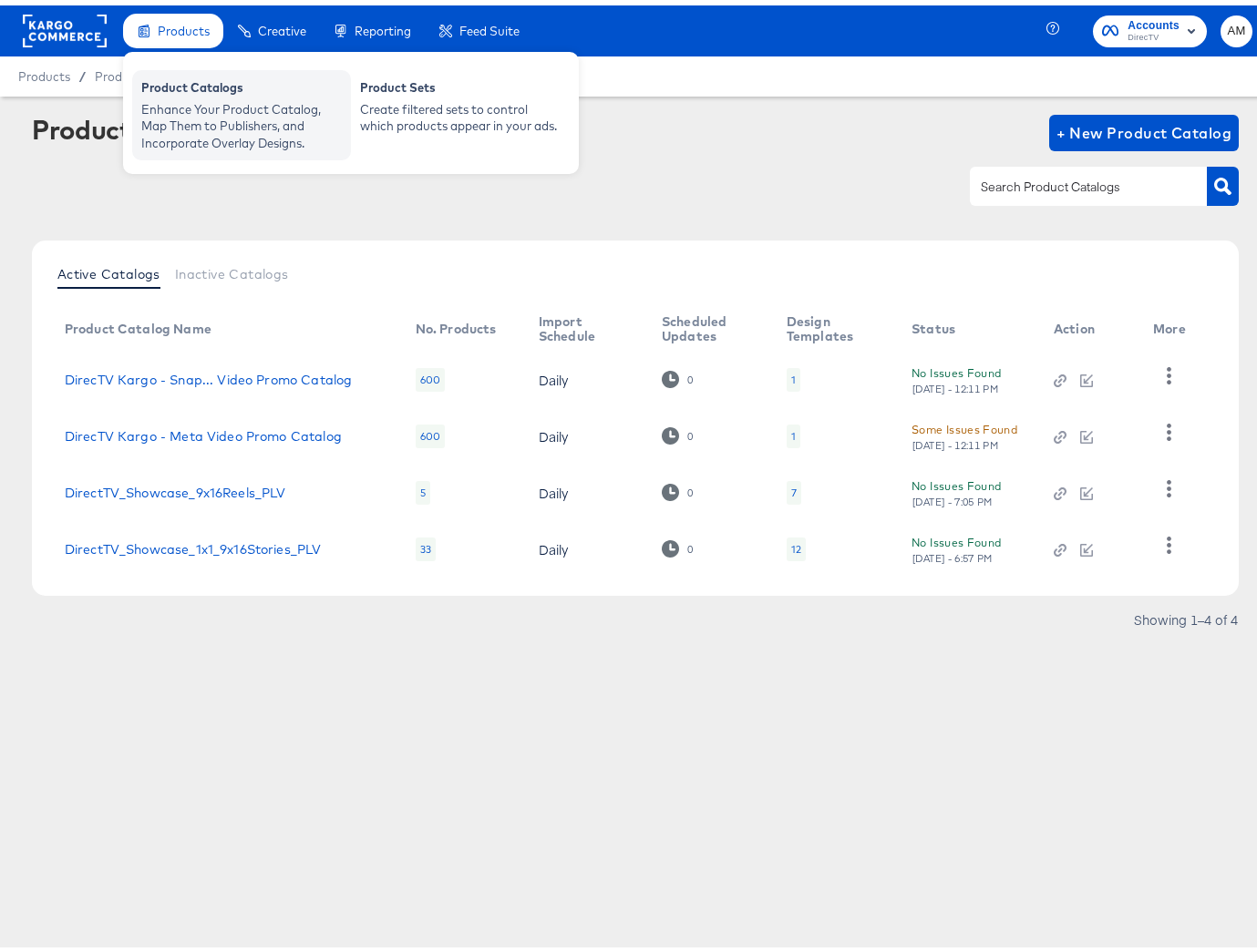
click at [207, 88] on div "Product Catalogs" at bounding box center [242, 84] width 201 height 22
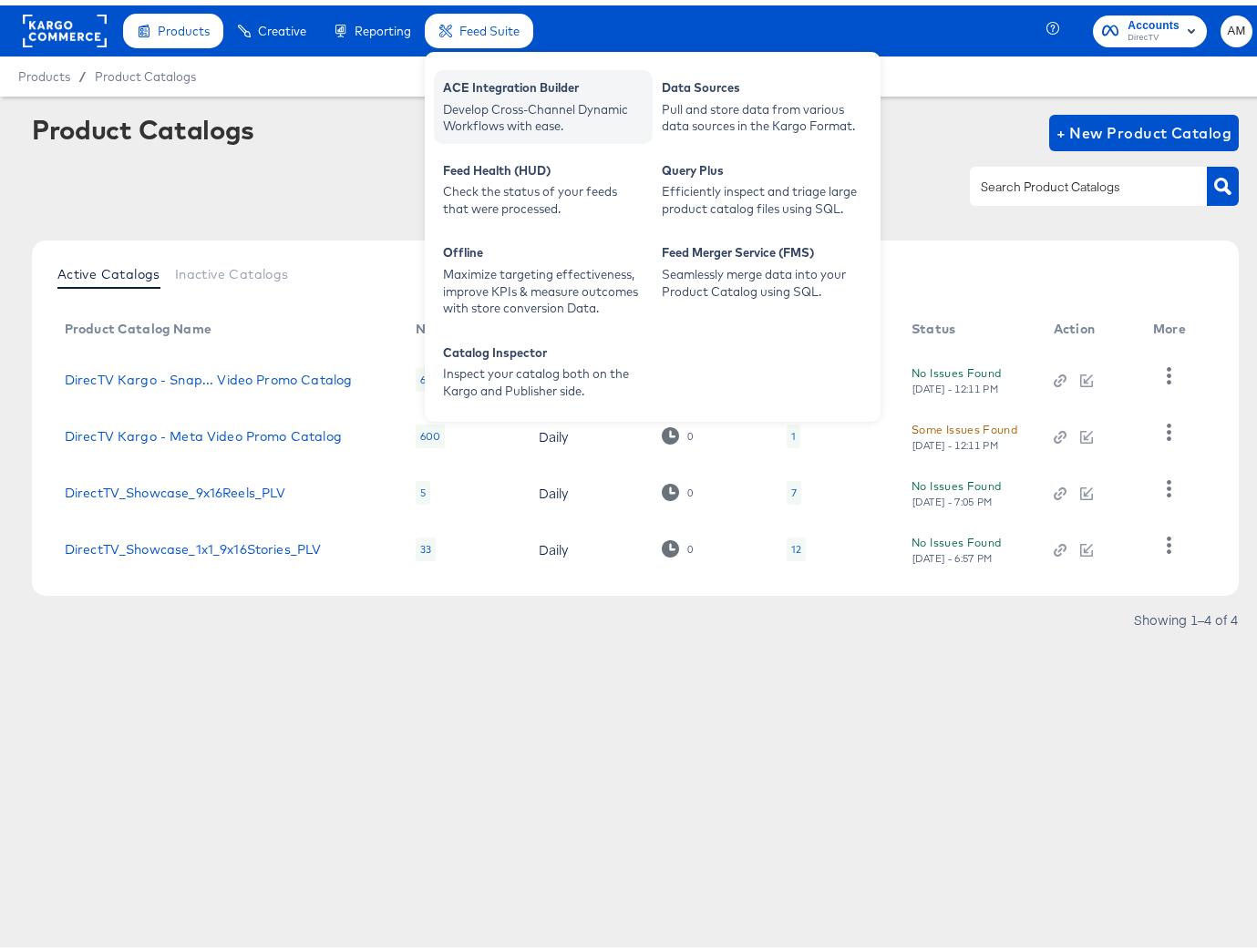
click at [479, 92] on div "ACE Integration Builder" at bounding box center [544, 84] width 201 height 22
